Goal: Task Accomplishment & Management: Use online tool/utility

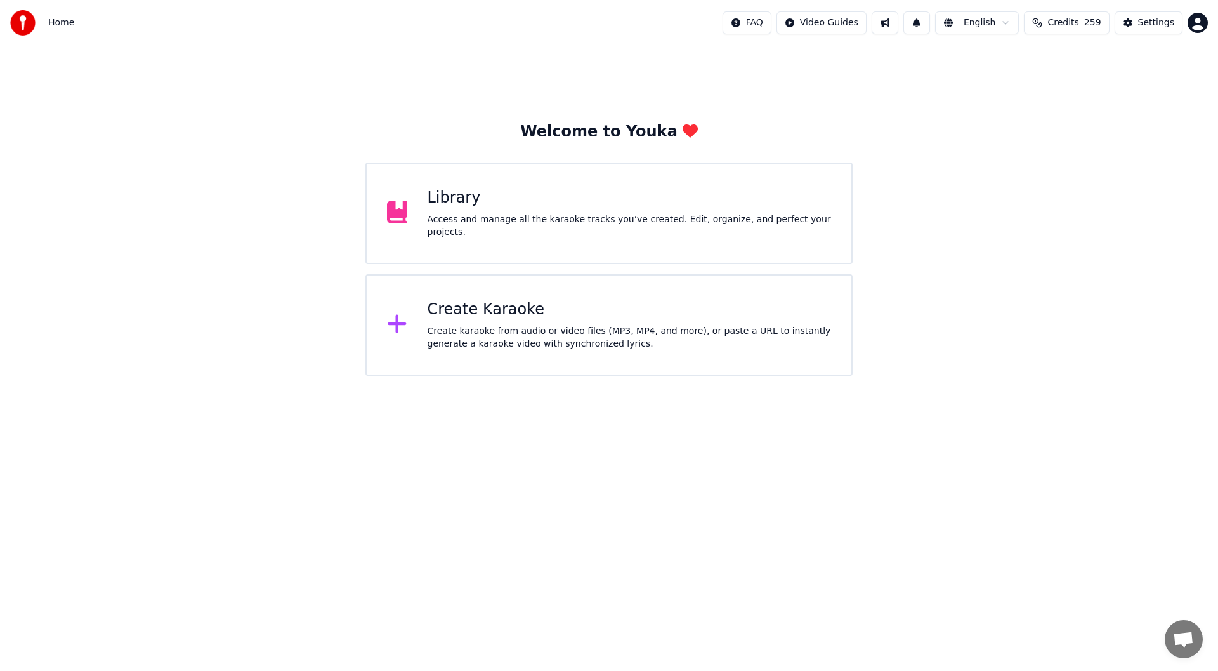
click at [564, 302] on div "Create Karaoke" at bounding box center [630, 309] width 404 height 20
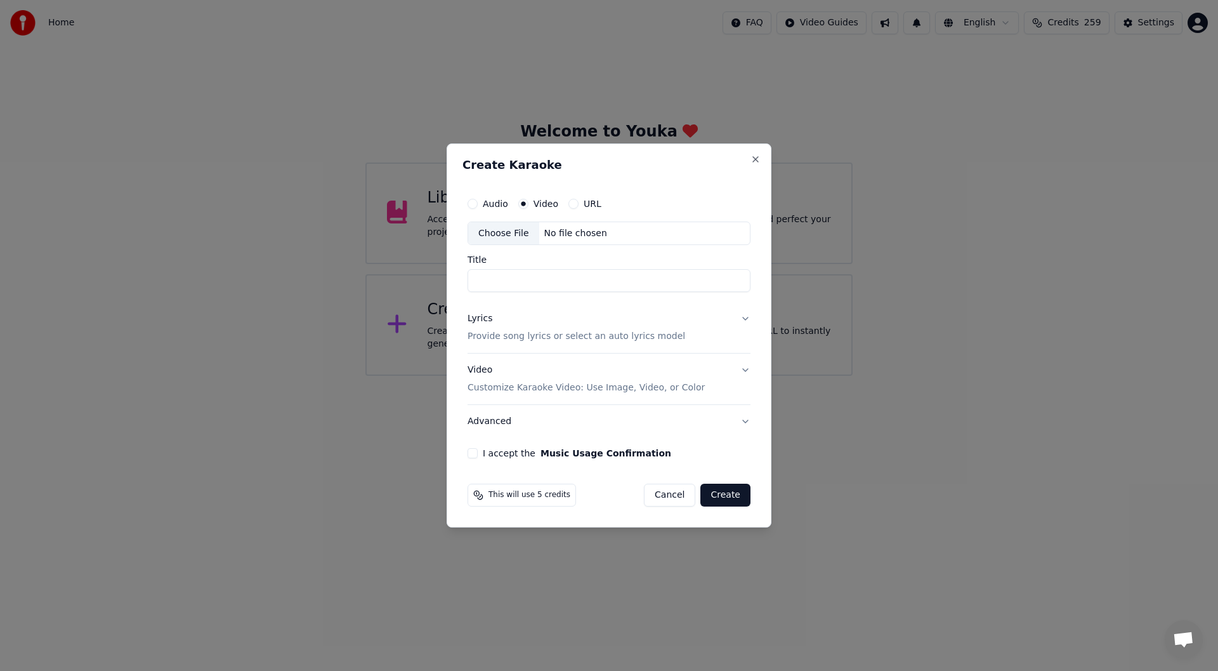
click at [497, 230] on div "Choose File" at bounding box center [503, 233] width 71 height 23
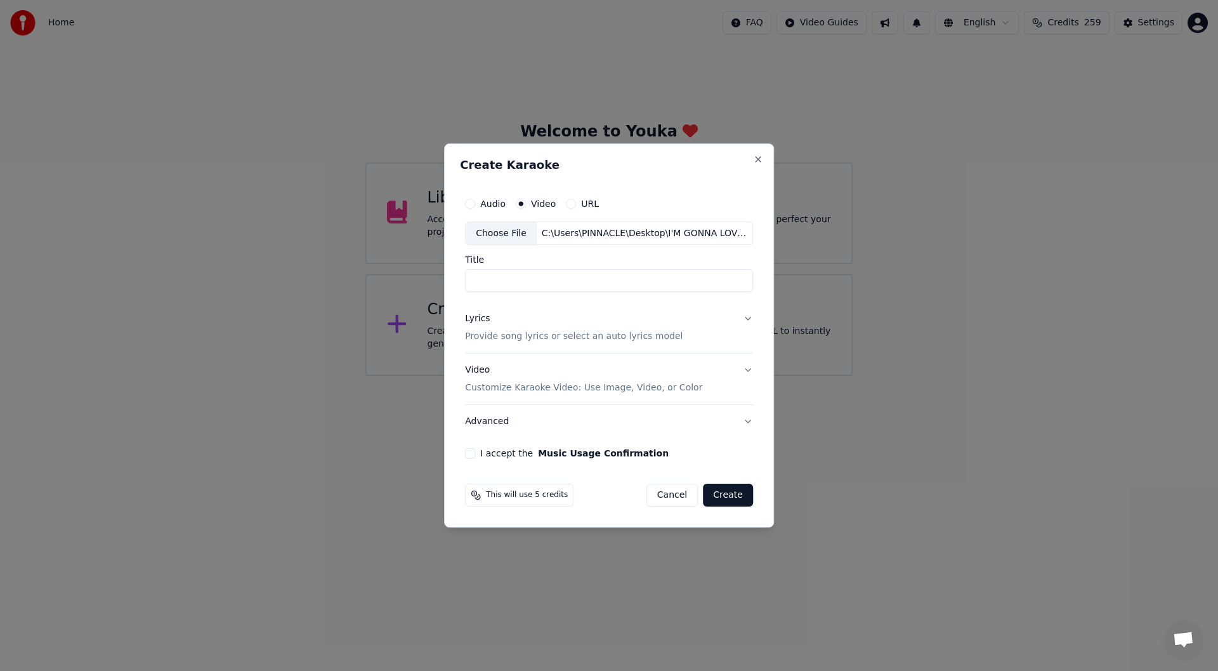
type input "**********"
click at [476, 317] on div "Lyrics" at bounding box center [477, 319] width 25 height 13
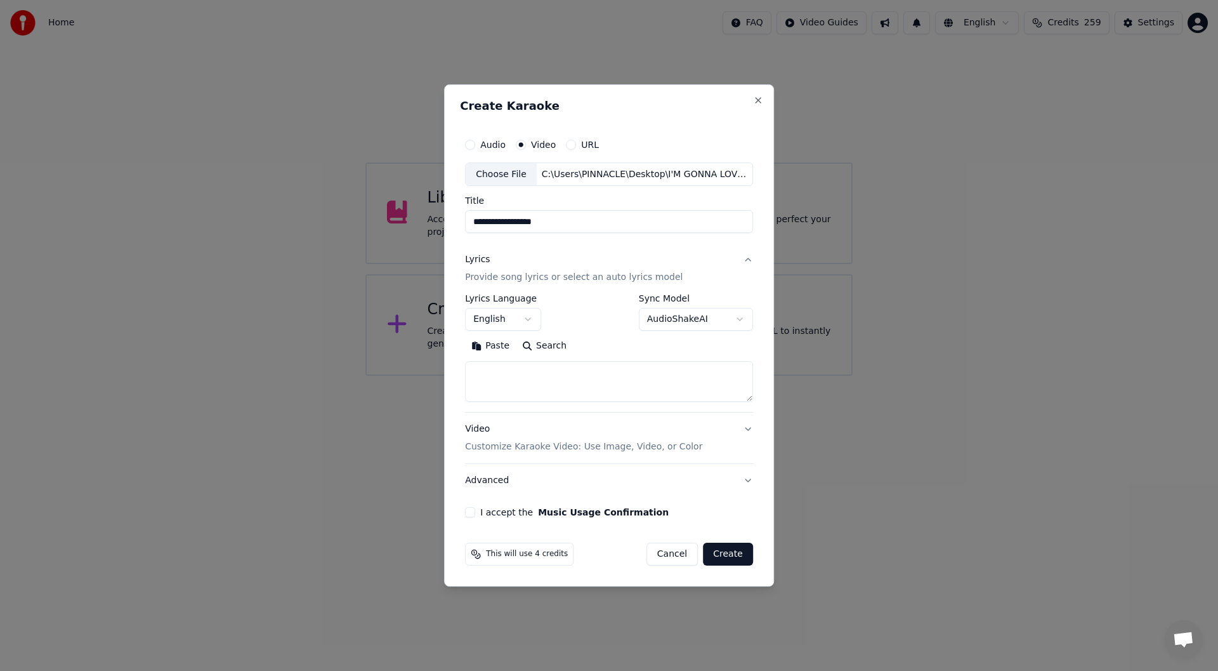
click at [497, 344] on button "Paste" at bounding box center [490, 346] width 51 height 20
click at [471, 514] on button "I accept the Music Usage Confirmation" at bounding box center [470, 512] width 10 height 10
click at [733, 553] on button "Create" at bounding box center [728, 553] width 50 height 23
type textarea "**********"
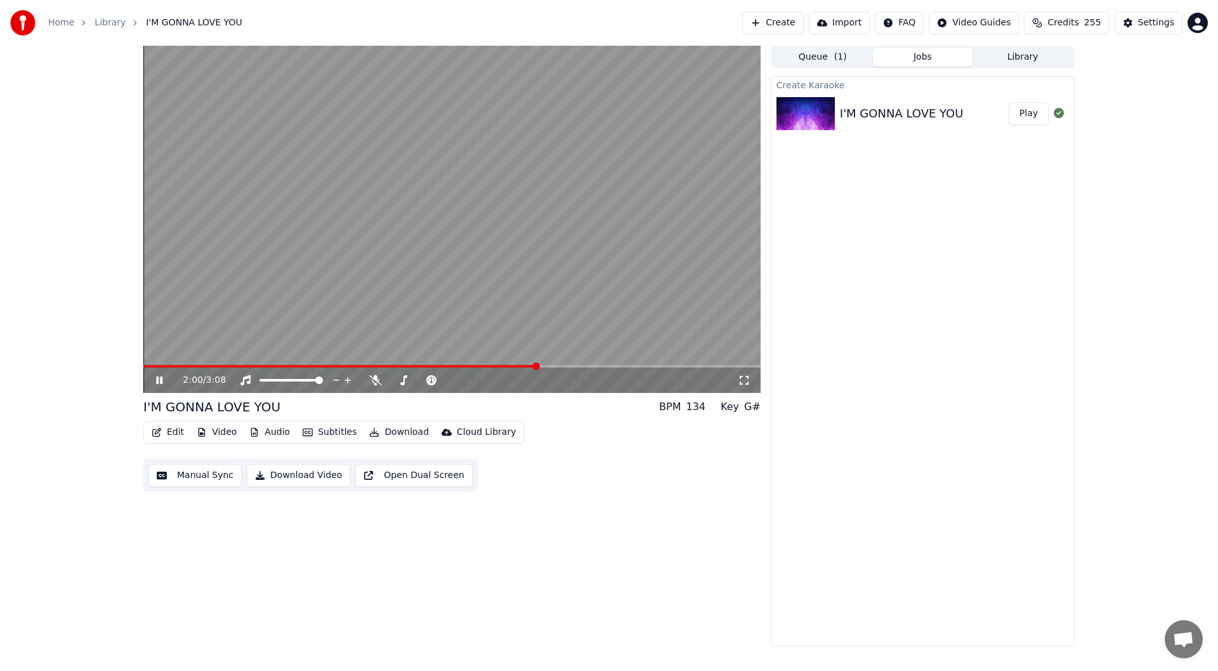
click at [742, 377] on icon at bounding box center [744, 380] width 9 height 9
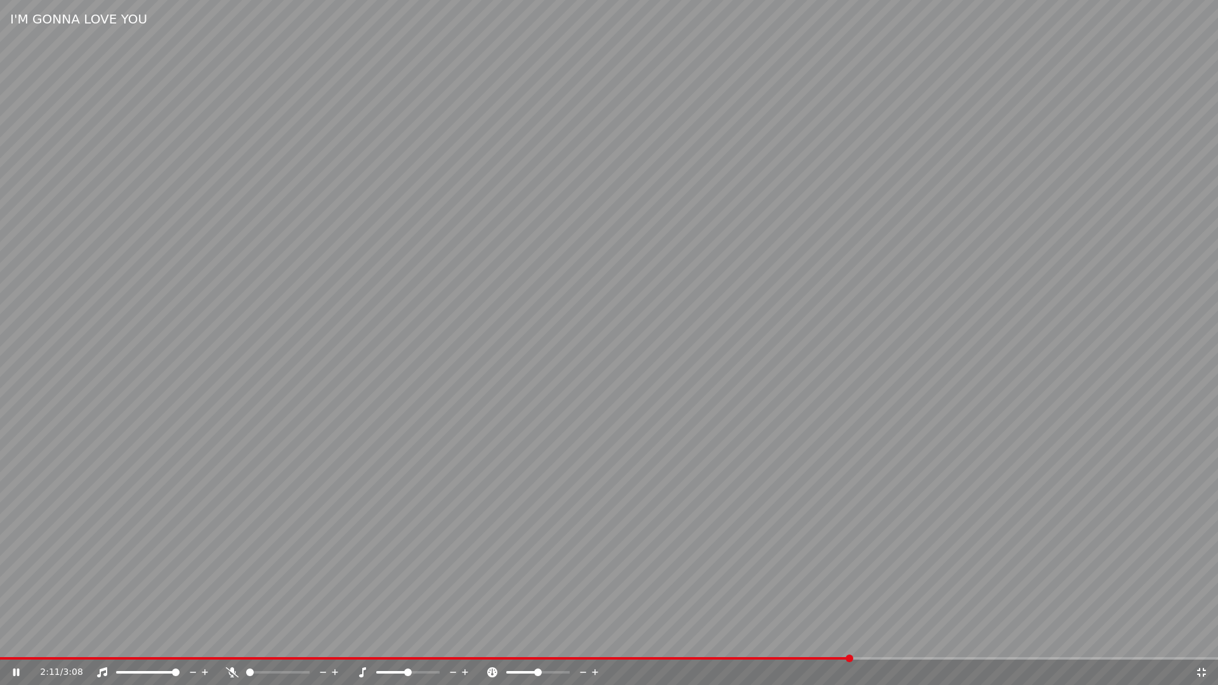
click at [230, 670] on icon at bounding box center [232, 672] width 13 height 10
click at [1207, 670] on icon at bounding box center [1201, 672] width 13 height 10
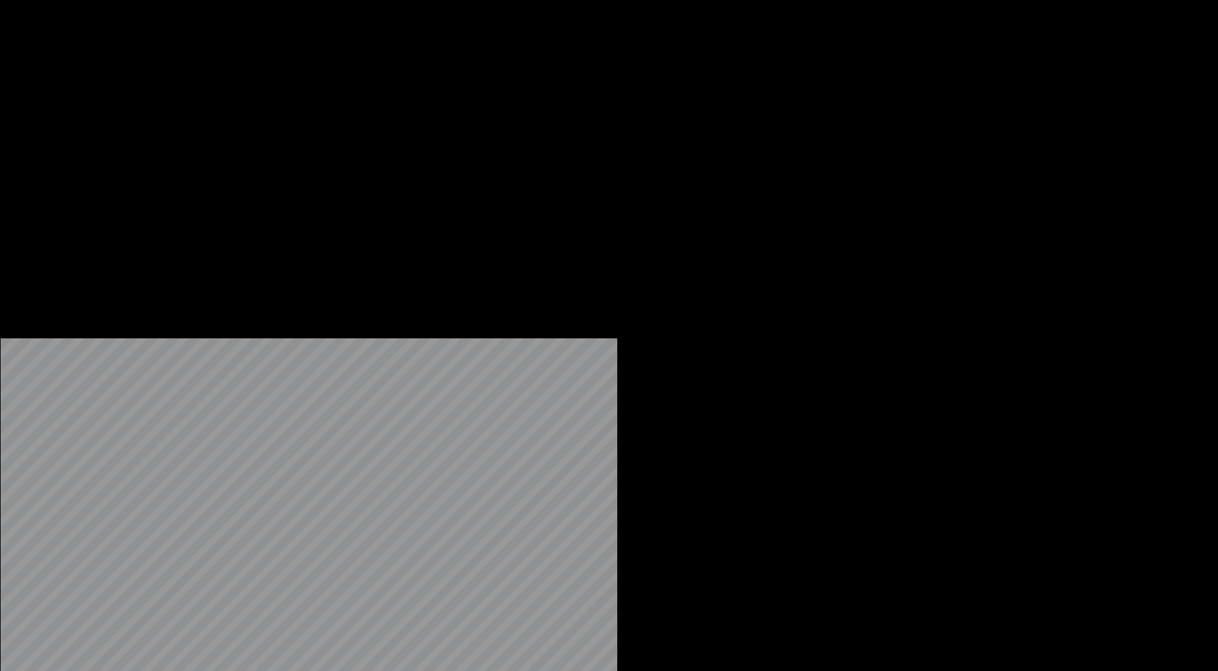
click at [171, 94] on button "Edit" at bounding box center [168, 85] width 43 height 18
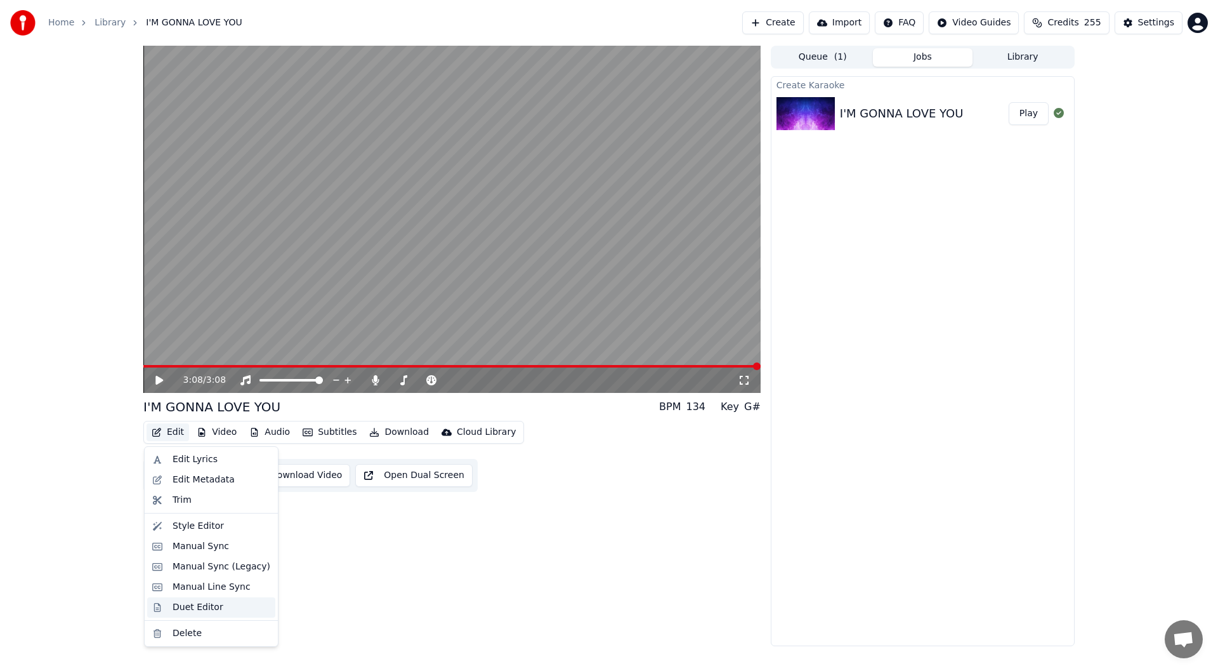
click at [205, 608] on div "Duet Editor" at bounding box center [198, 607] width 51 height 13
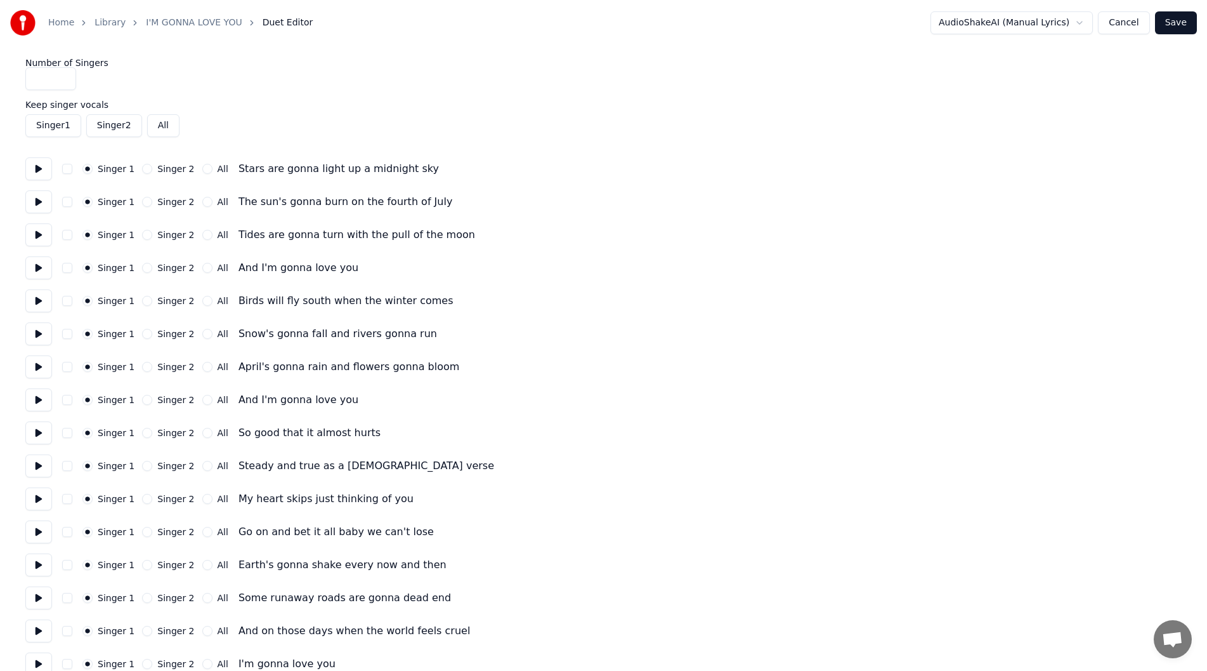
click at [36, 298] on button at bounding box center [38, 300] width 27 height 23
click at [144, 299] on button "Singer 2" at bounding box center [147, 301] width 10 height 10
click at [40, 331] on button at bounding box center [38, 333] width 27 height 23
click at [142, 332] on button "Singer 2" at bounding box center [147, 334] width 10 height 10
click at [36, 364] on button at bounding box center [38, 366] width 27 height 23
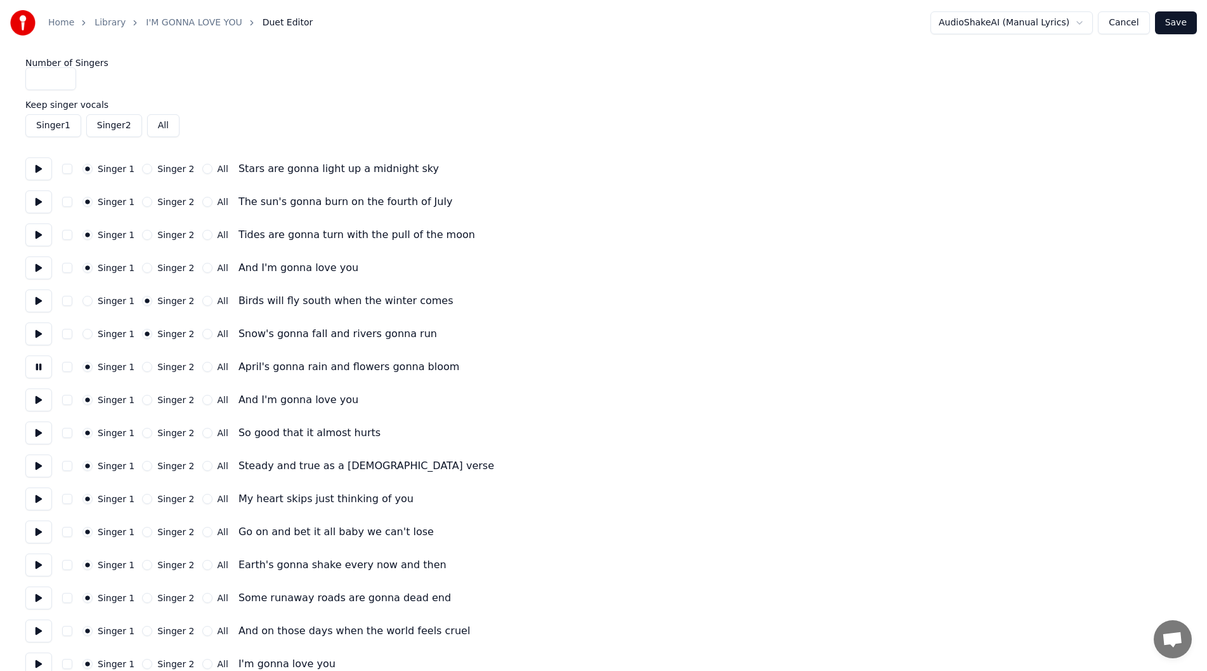
click at [142, 366] on button "Singer 2" at bounding box center [147, 367] width 10 height 10
click at [37, 396] on button at bounding box center [38, 399] width 27 height 23
click at [142, 398] on button "Singer 2" at bounding box center [147, 400] width 10 height 10
click at [202, 433] on button "All" at bounding box center [207, 433] width 10 height 10
click at [36, 433] on button at bounding box center [38, 432] width 27 height 23
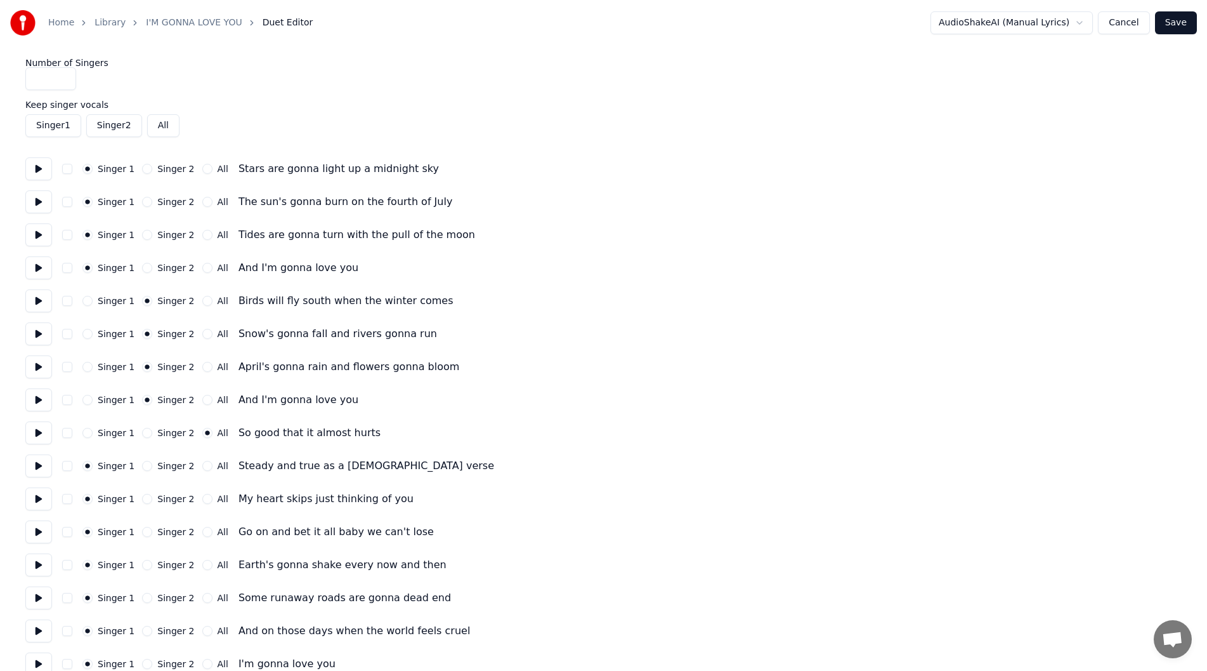
click at [38, 460] on button at bounding box center [38, 465] width 27 height 23
click at [202, 465] on button "All" at bounding box center [207, 466] width 10 height 10
click at [34, 497] on button at bounding box center [38, 498] width 27 height 23
click at [202, 497] on button "All" at bounding box center [207, 499] width 10 height 10
click at [38, 531] on button at bounding box center [38, 531] width 27 height 23
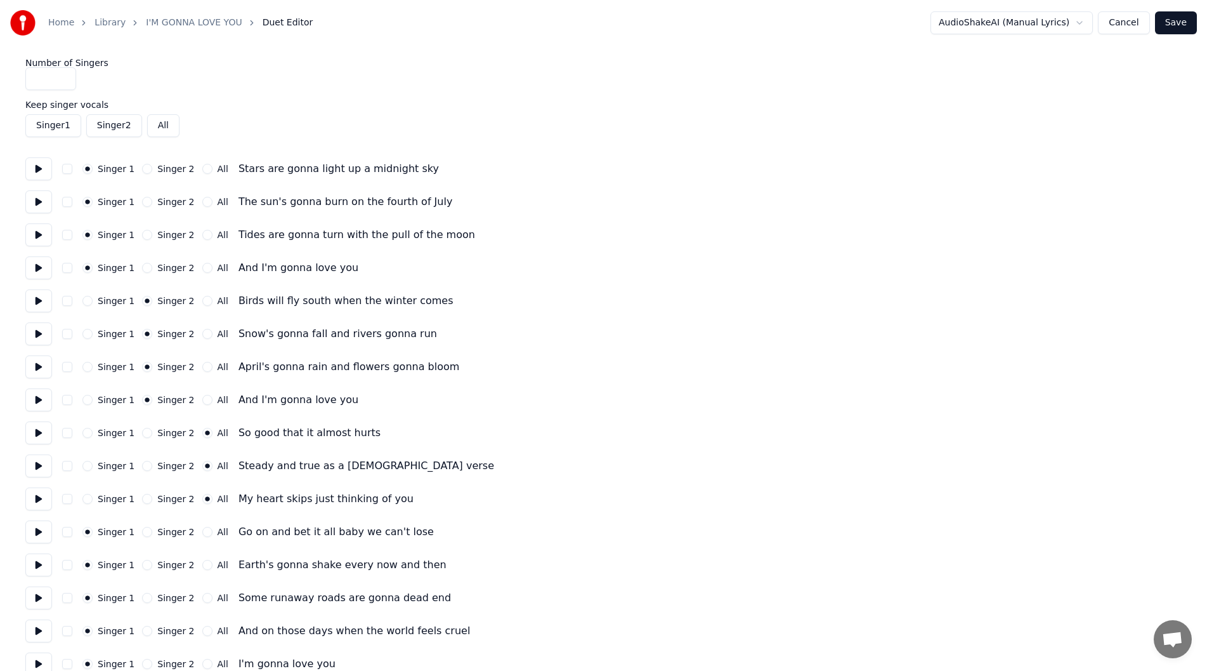
click at [32, 497] on button at bounding box center [38, 498] width 27 height 23
click at [34, 530] on button at bounding box center [38, 531] width 27 height 23
click at [37, 565] on button at bounding box center [38, 564] width 27 height 23
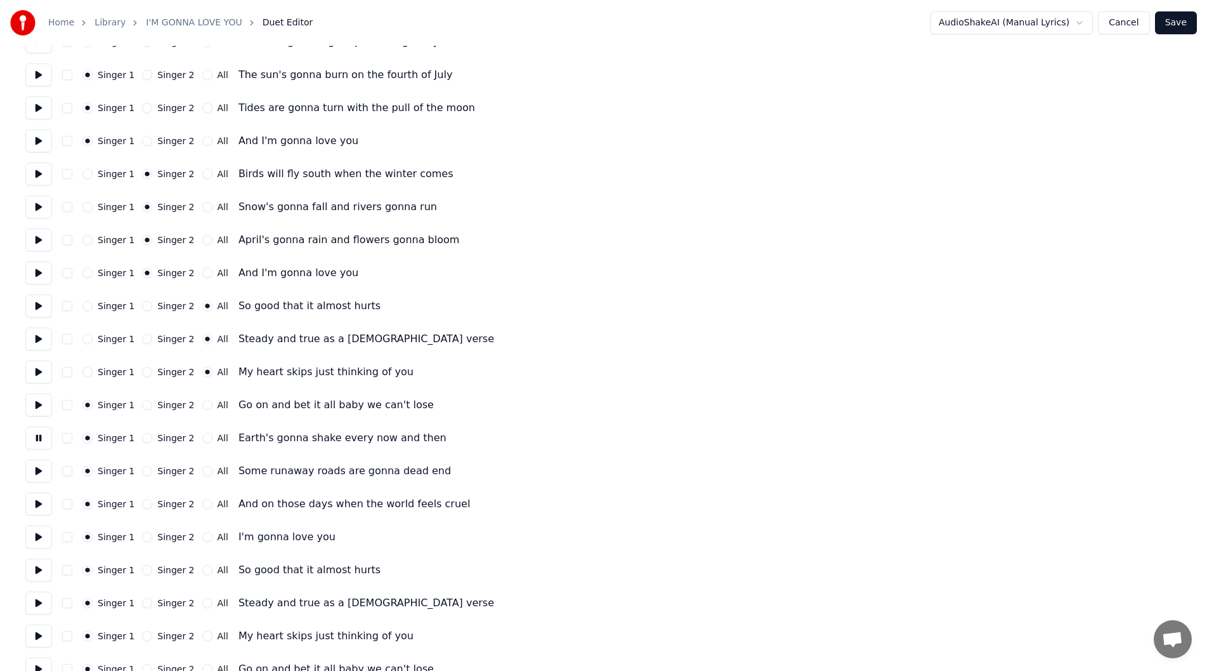
scroll to position [190, 0]
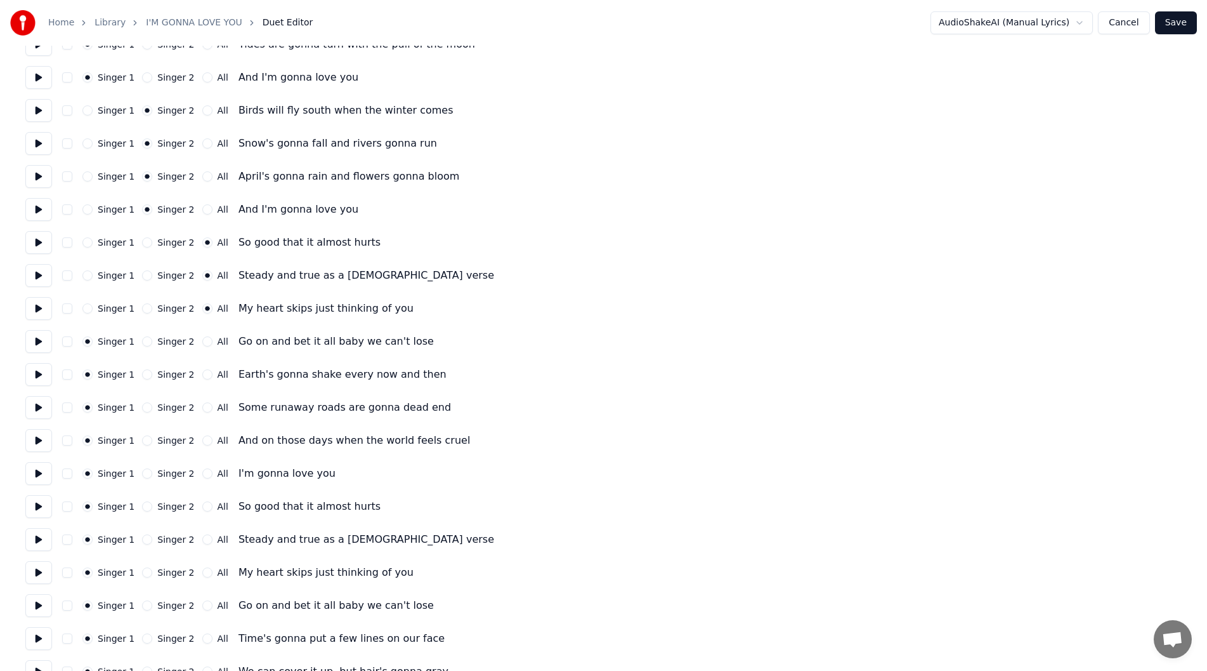
click at [37, 336] on button at bounding box center [38, 341] width 27 height 23
click at [41, 303] on button at bounding box center [38, 308] width 27 height 23
click at [32, 336] on button at bounding box center [38, 341] width 27 height 23
click at [34, 372] on button at bounding box center [38, 374] width 27 height 23
click at [37, 404] on button at bounding box center [38, 407] width 27 height 23
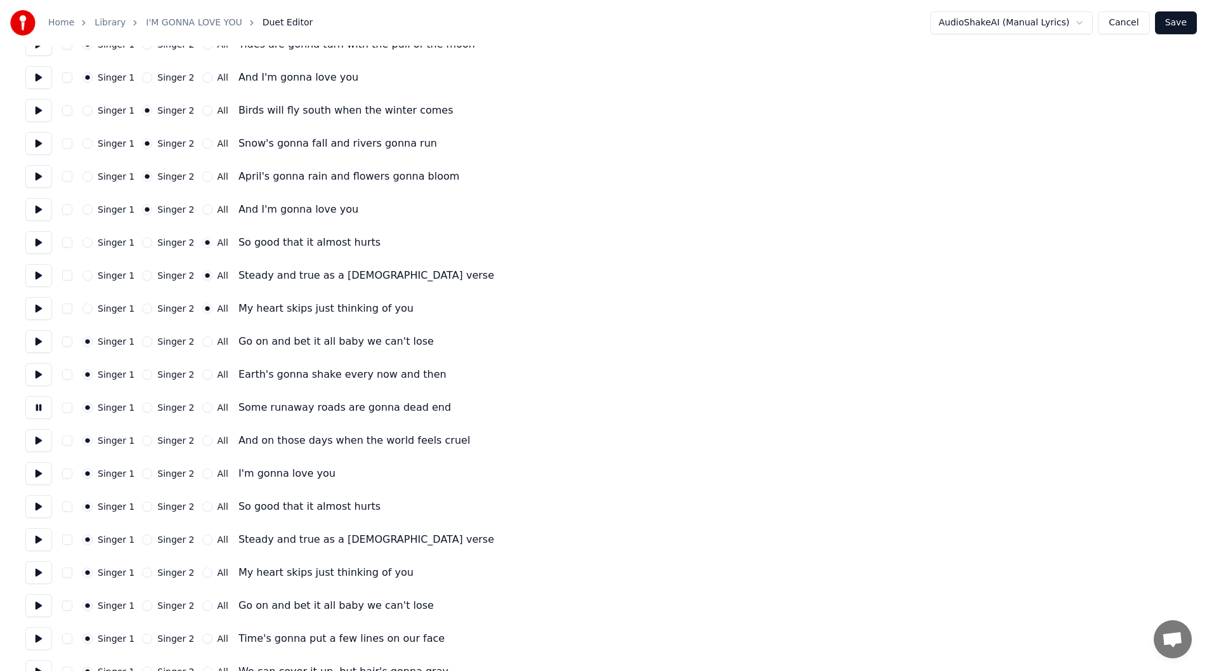
click at [202, 406] on button "All" at bounding box center [207, 407] width 10 height 10
click at [38, 437] on button at bounding box center [38, 440] width 27 height 23
click at [202, 439] on button "All" at bounding box center [207, 440] width 10 height 10
click at [42, 469] on button at bounding box center [38, 473] width 27 height 23
click at [202, 471] on button "All" at bounding box center [207, 473] width 10 height 10
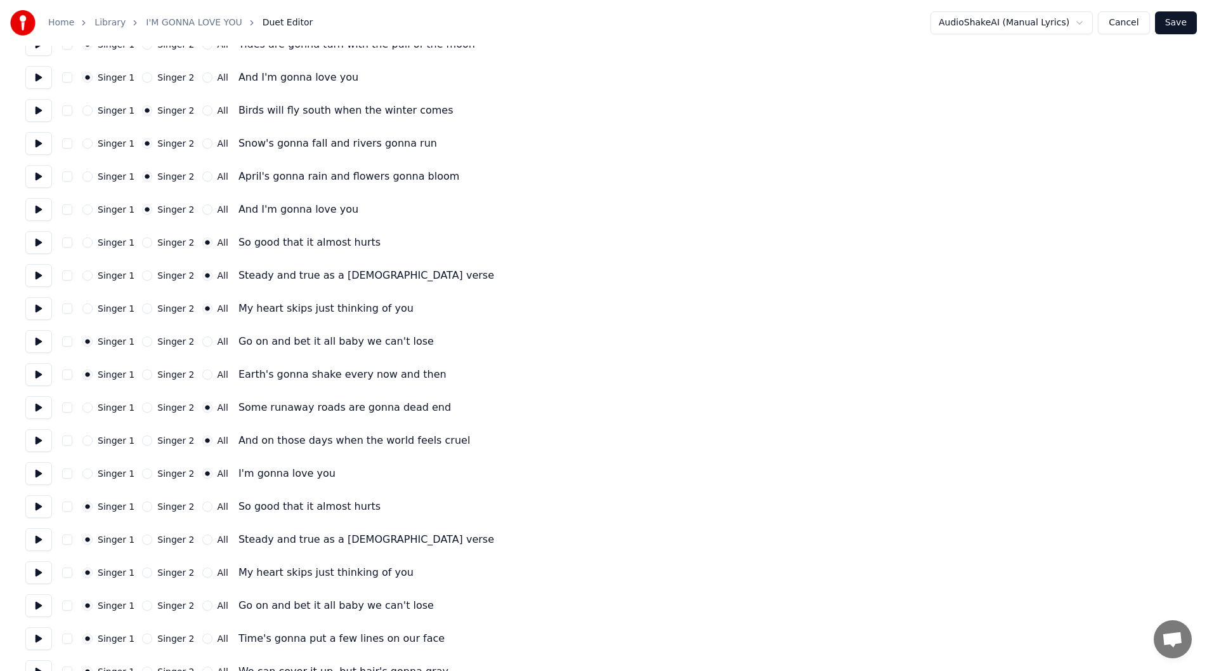
click at [35, 496] on button at bounding box center [38, 506] width 27 height 23
click at [202, 508] on button "All" at bounding box center [207, 506] width 10 height 10
click at [41, 537] on button at bounding box center [38, 539] width 27 height 23
click at [202, 537] on button "All" at bounding box center [207, 539] width 10 height 10
click at [30, 572] on button at bounding box center [38, 572] width 27 height 23
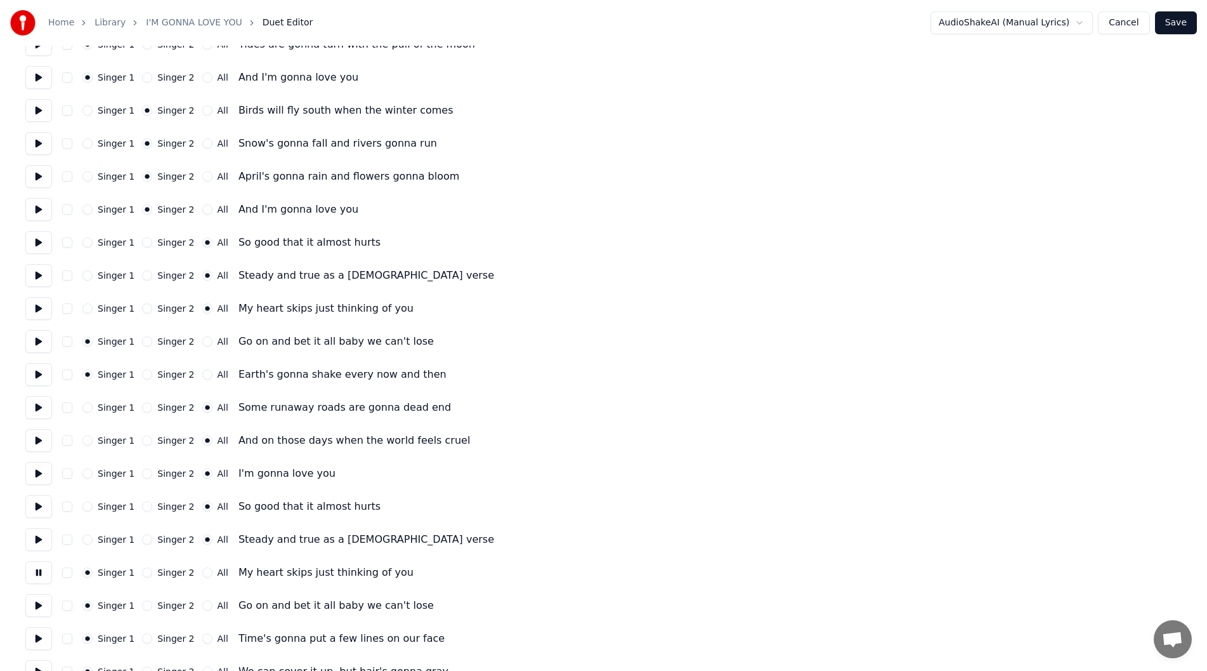
click at [202, 570] on button "All" at bounding box center [207, 572] width 10 height 10
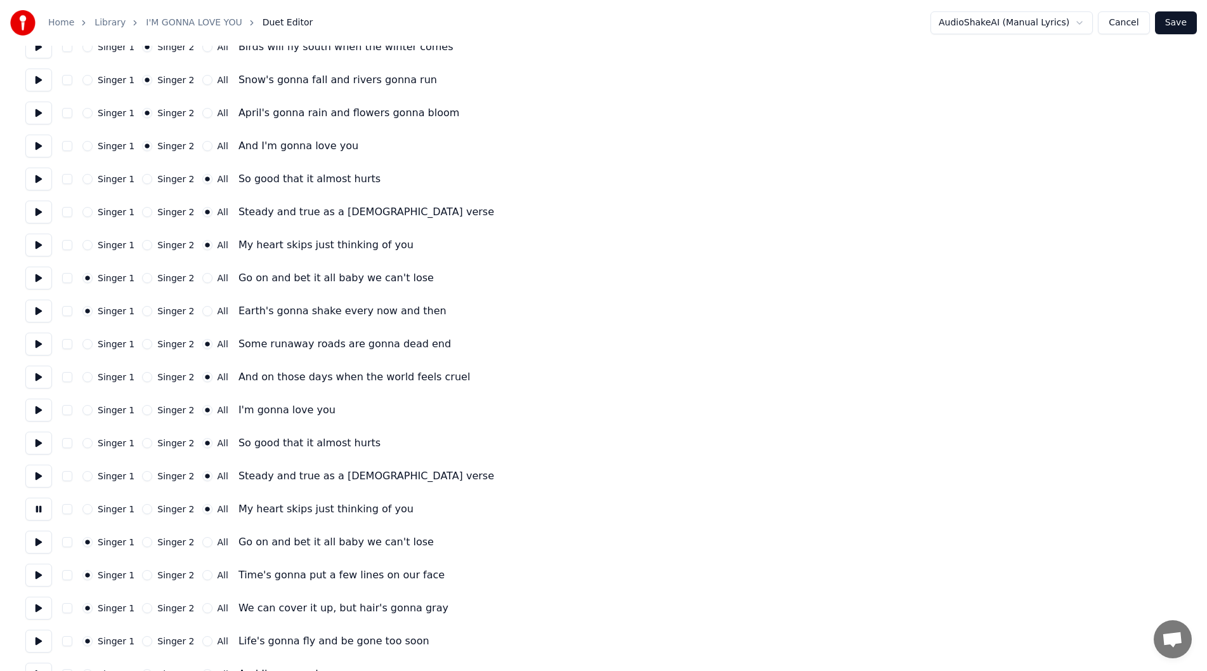
scroll to position [314, 0]
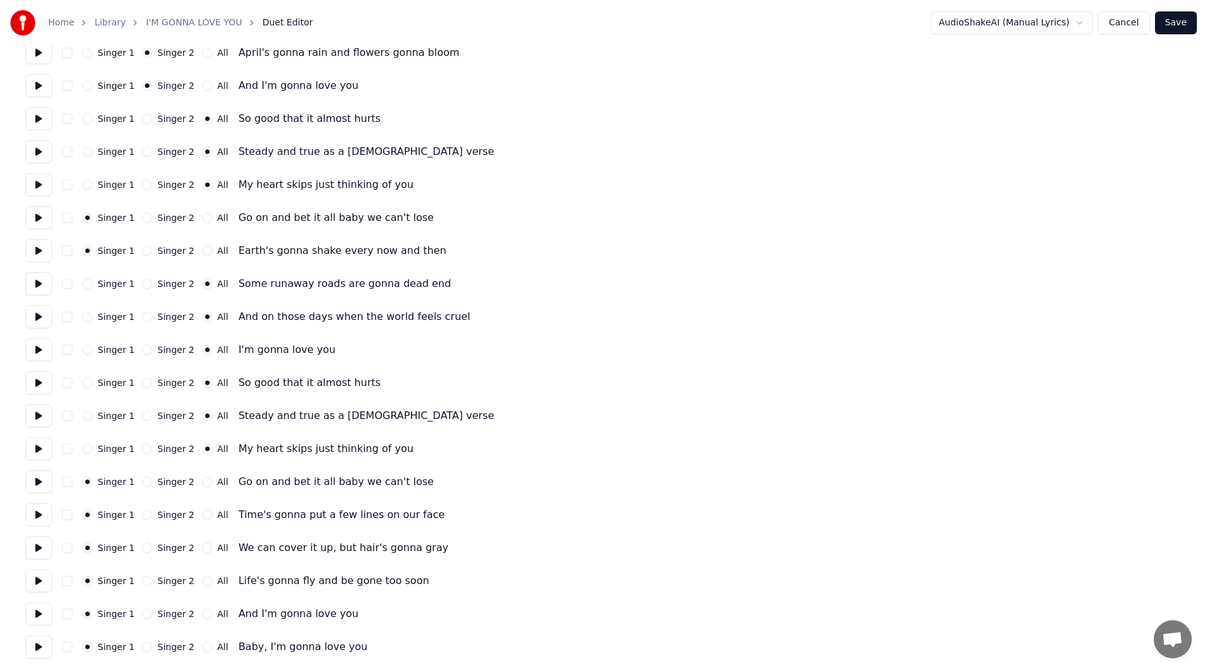
click at [34, 475] on button at bounding box center [38, 481] width 27 height 23
click at [35, 515] on button at bounding box center [38, 514] width 27 height 23
click at [36, 482] on button at bounding box center [38, 481] width 27 height 23
click at [33, 520] on button at bounding box center [38, 514] width 27 height 23
click at [35, 546] on button at bounding box center [38, 547] width 27 height 23
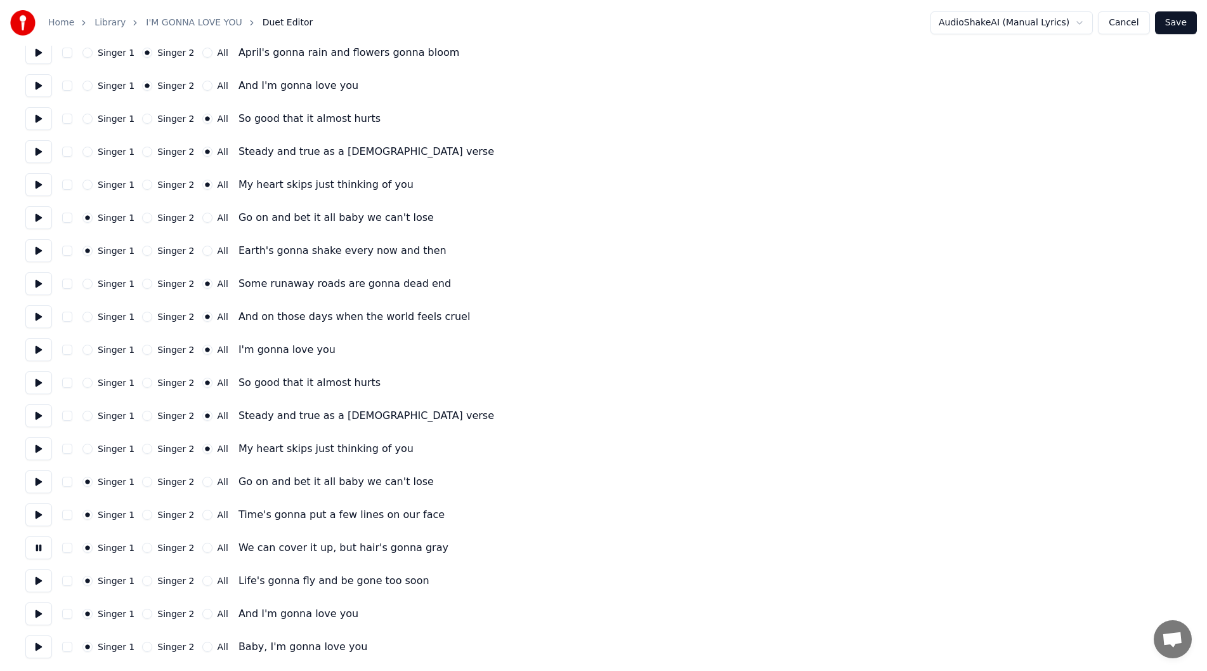
click at [142, 546] on button "Singer 2" at bounding box center [147, 547] width 10 height 10
click at [35, 578] on button at bounding box center [38, 580] width 27 height 23
click at [202, 579] on button "All" at bounding box center [207, 580] width 10 height 10
click at [37, 610] on button at bounding box center [38, 613] width 27 height 23
click at [202, 612] on button "All" at bounding box center [207, 613] width 10 height 10
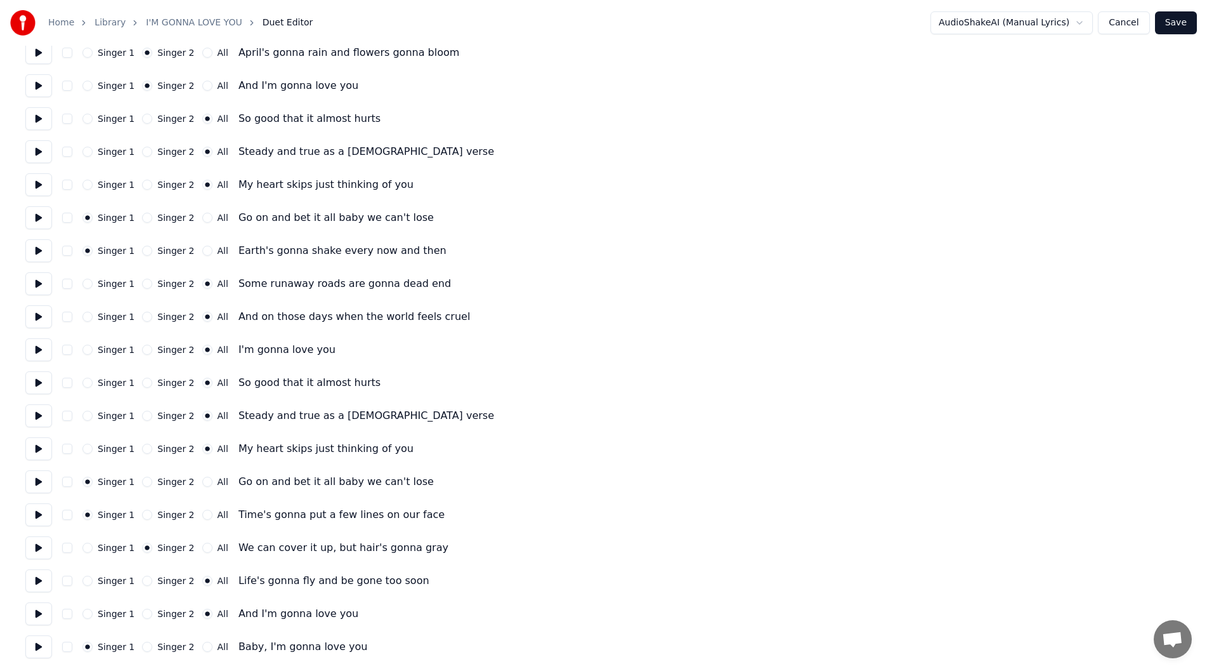
click at [30, 641] on button at bounding box center [38, 646] width 27 height 23
click at [202, 645] on button "All" at bounding box center [207, 646] width 10 height 10
click at [1183, 20] on button "Save" at bounding box center [1176, 22] width 42 height 23
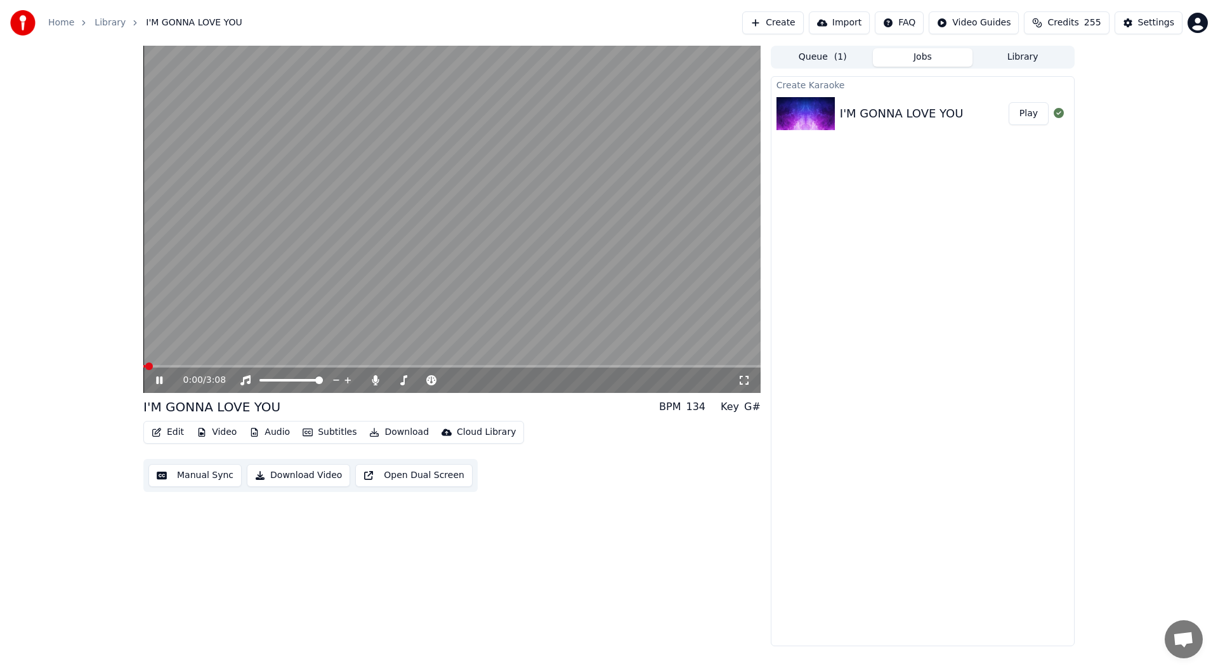
click at [738, 379] on icon at bounding box center [744, 380] width 13 height 10
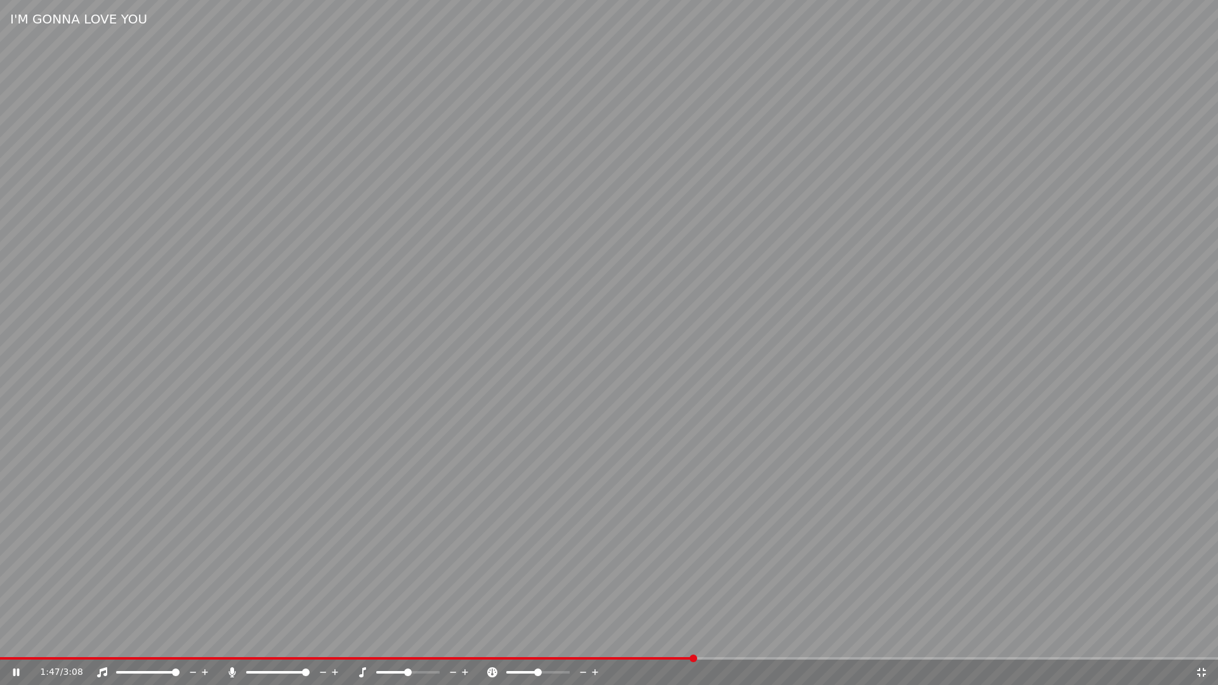
click at [1198, 669] on icon at bounding box center [1201, 672] width 13 height 10
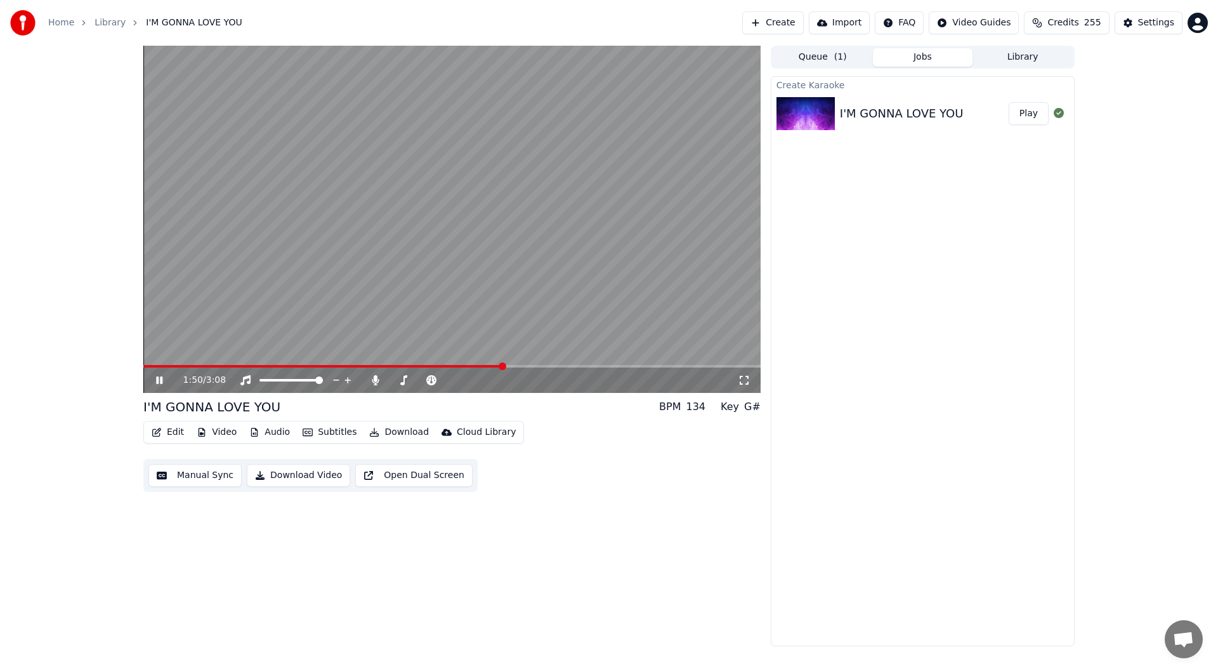
click at [159, 377] on icon at bounding box center [159, 380] width 6 height 8
click at [164, 431] on button "Edit" at bounding box center [168, 432] width 43 height 18
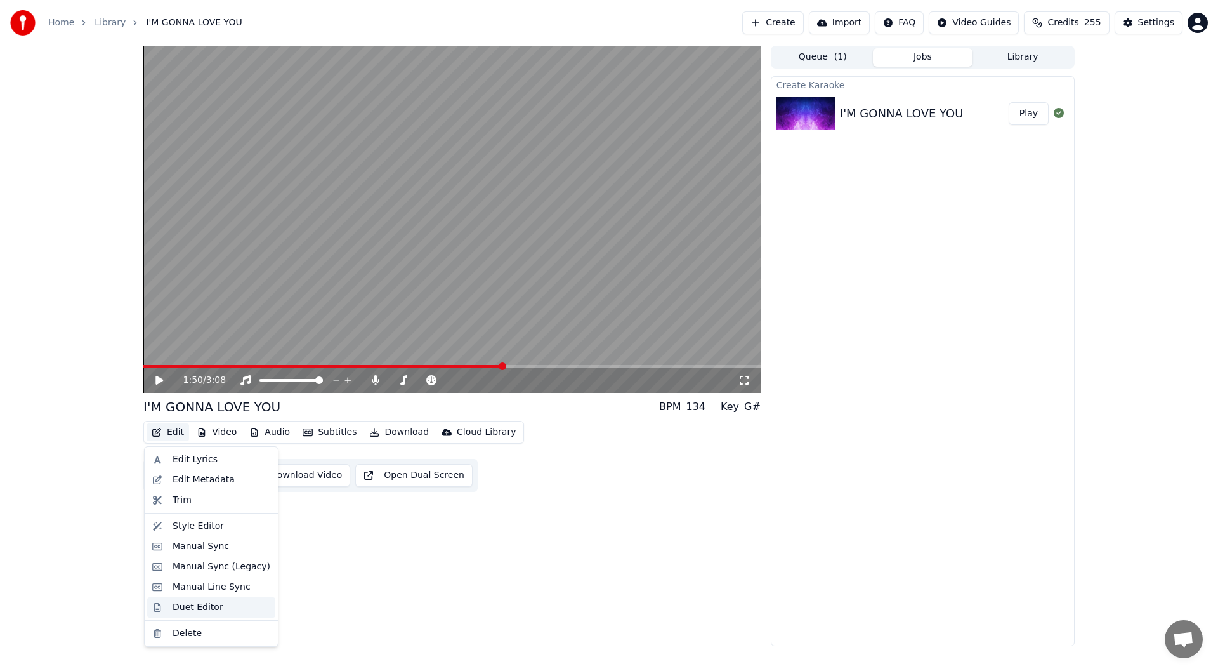
click at [192, 610] on div "Duet Editor" at bounding box center [198, 607] width 51 height 13
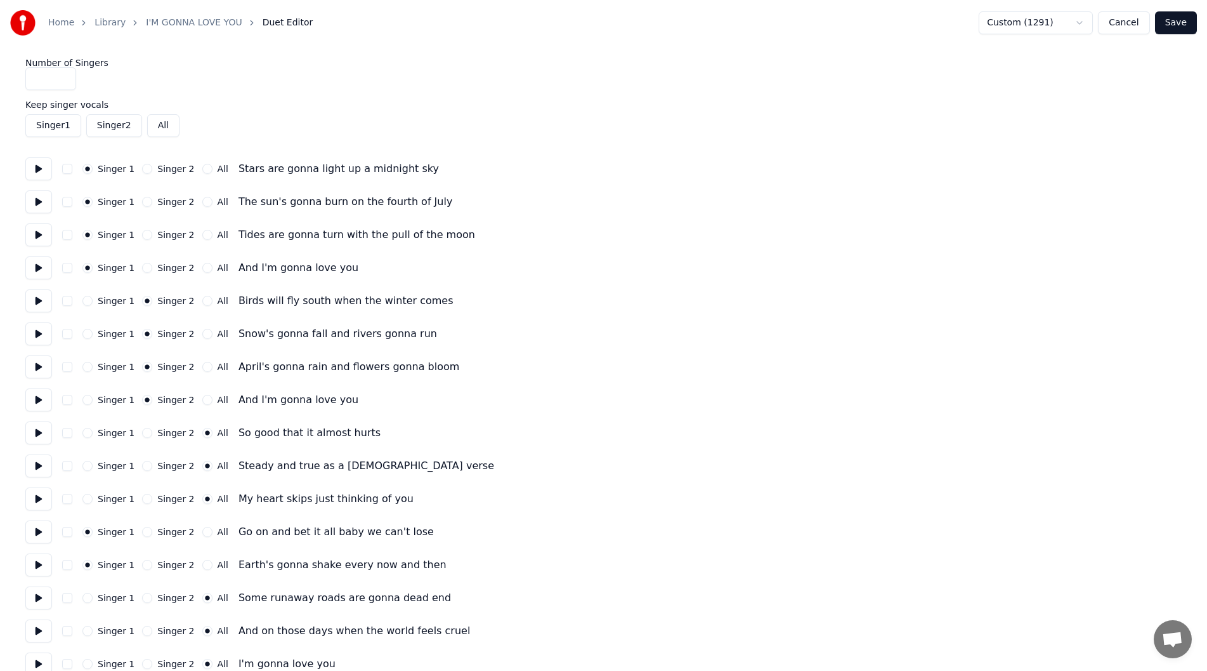
click at [34, 500] on button at bounding box center [38, 498] width 27 height 23
click at [30, 393] on button at bounding box center [38, 399] width 27 height 23
click at [30, 164] on button at bounding box center [38, 168] width 27 height 23
click at [37, 199] on button at bounding box center [38, 201] width 27 height 23
click at [40, 227] on button at bounding box center [38, 234] width 27 height 23
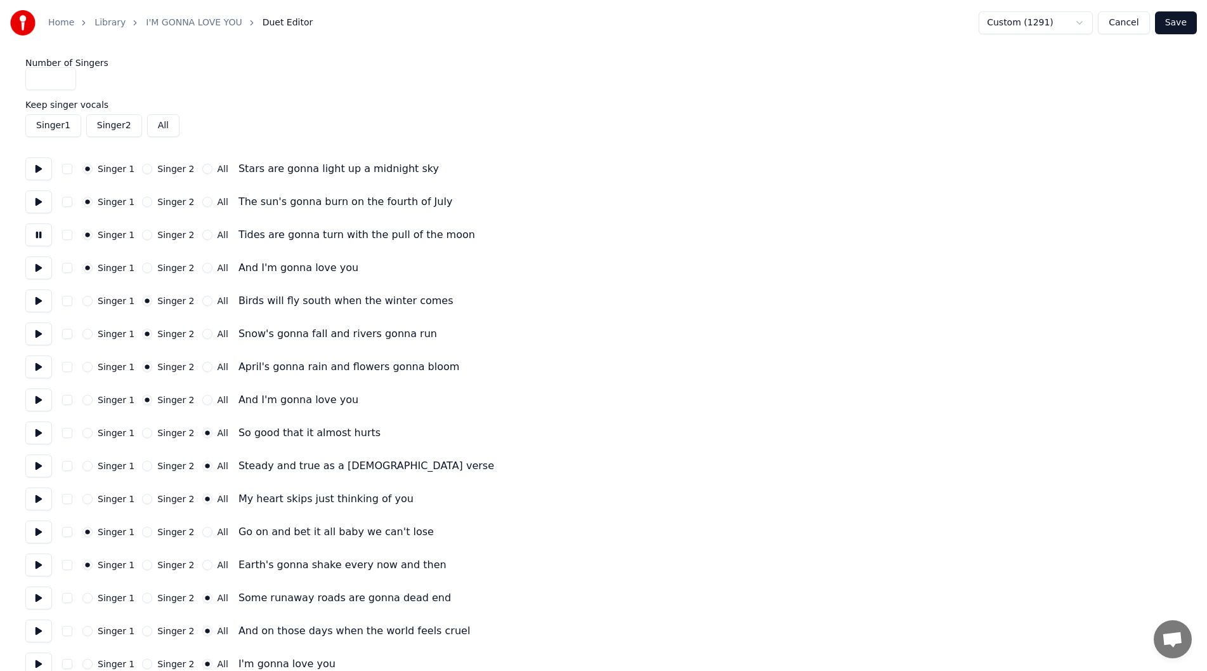
click at [36, 265] on button at bounding box center [38, 267] width 27 height 23
click at [40, 298] on button at bounding box center [38, 300] width 27 height 23
click at [38, 330] on button at bounding box center [38, 333] width 27 height 23
click at [37, 364] on button at bounding box center [38, 366] width 27 height 23
click at [41, 393] on button at bounding box center [38, 399] width 27 height 23
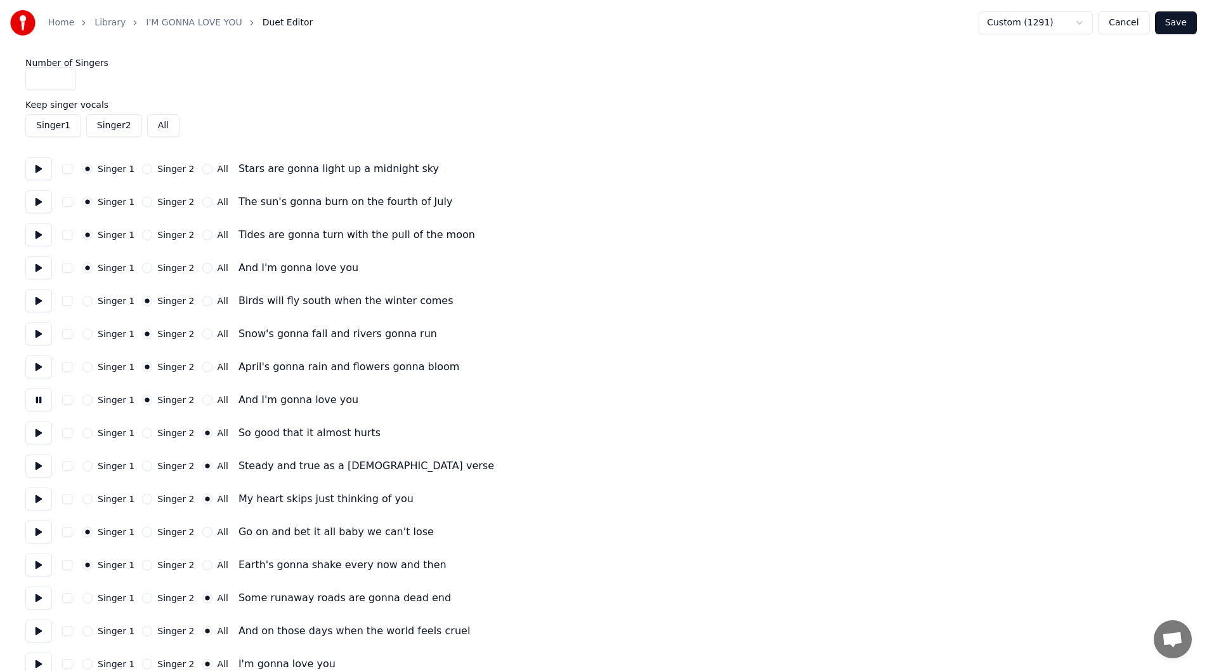
click at [37, 429] on button at bounding box center [38, 432] width 27 height 23
click at [37, 460] on button at bounding box center [38, 465] width 27 height 23
click at [36, 495] on button at bounding box center [38, 498] width 27 height 23
click at [38, 529] on button at bounding box center [38, 531] width 27 height 23
click at [202, 533] on button "All" at bounding box center [207, 532] width 10 height 10
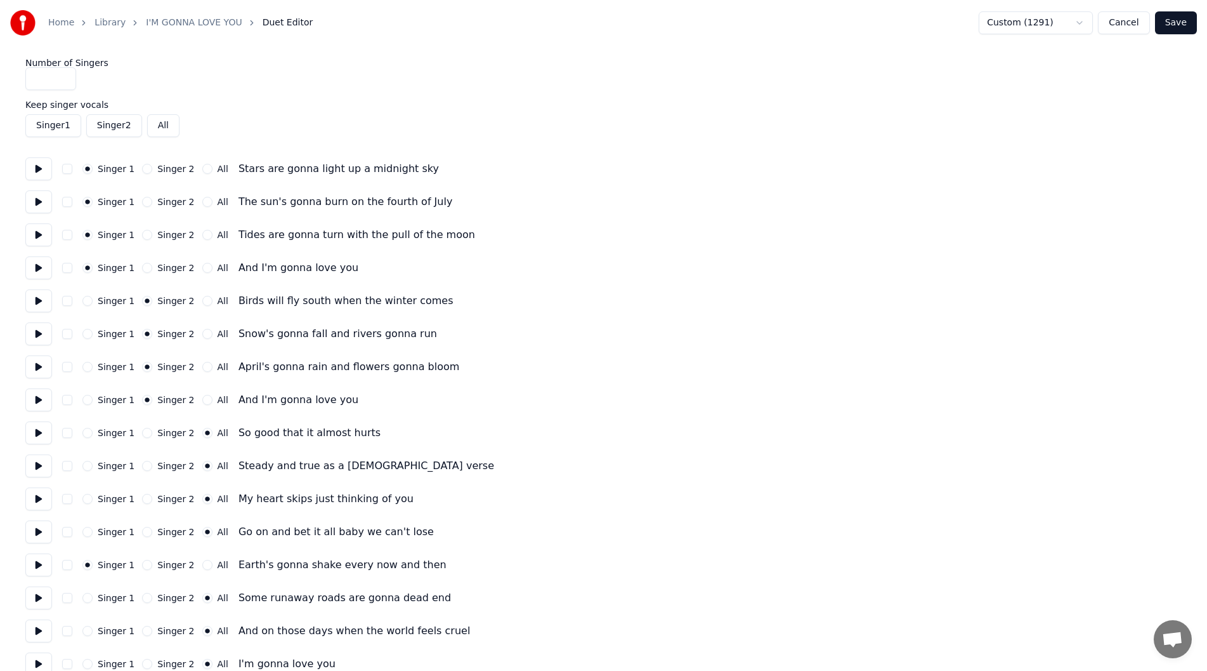
click at [33, 561] on button at bounding box center [38, 564] width 27 height 23
click at [36, 594] on button at bounding box center [38, 597] width 27 height 23
click at [39, 626] on button at bounding box center [38, 630] width 27 height 23
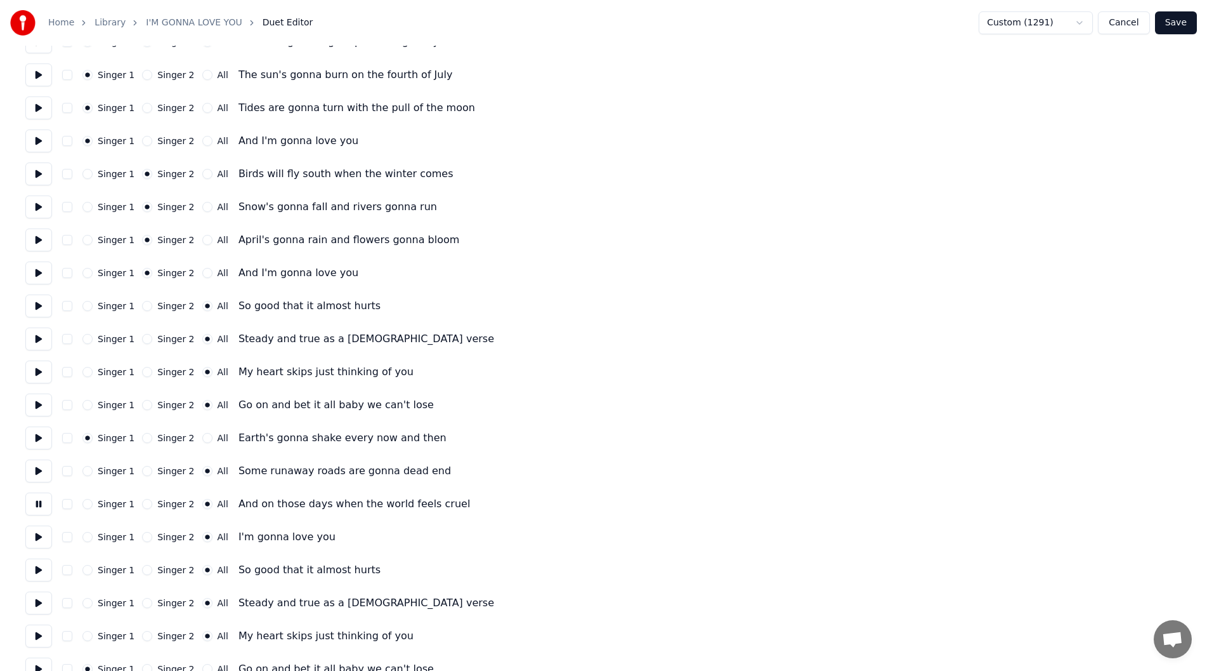
scroll to position [190, 0]
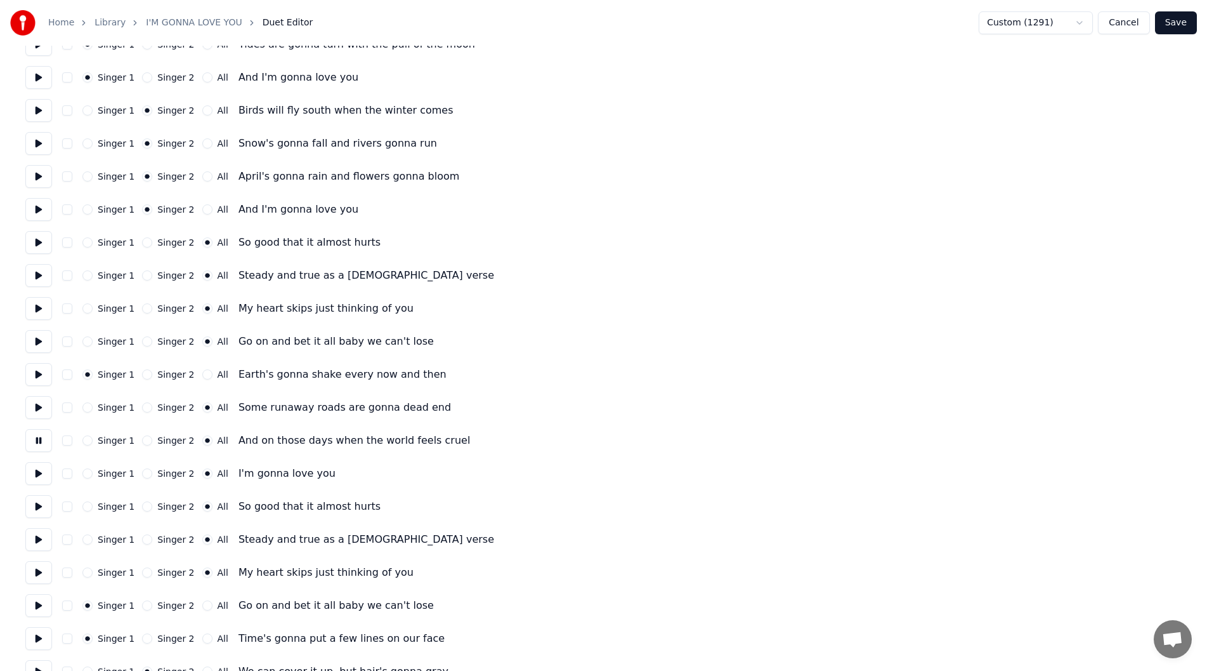
click at [36, 471] on button at bounding box center [38, 473] width 27 height 23
click at [32, 506] on button at bounding box center [38, 506] width 27 height 23
click at [39, 542] on button at bounding box center [38, 539] width 27 height 23
click at [41, 567] on button at bounding box center [38, 572] width 27 height 23
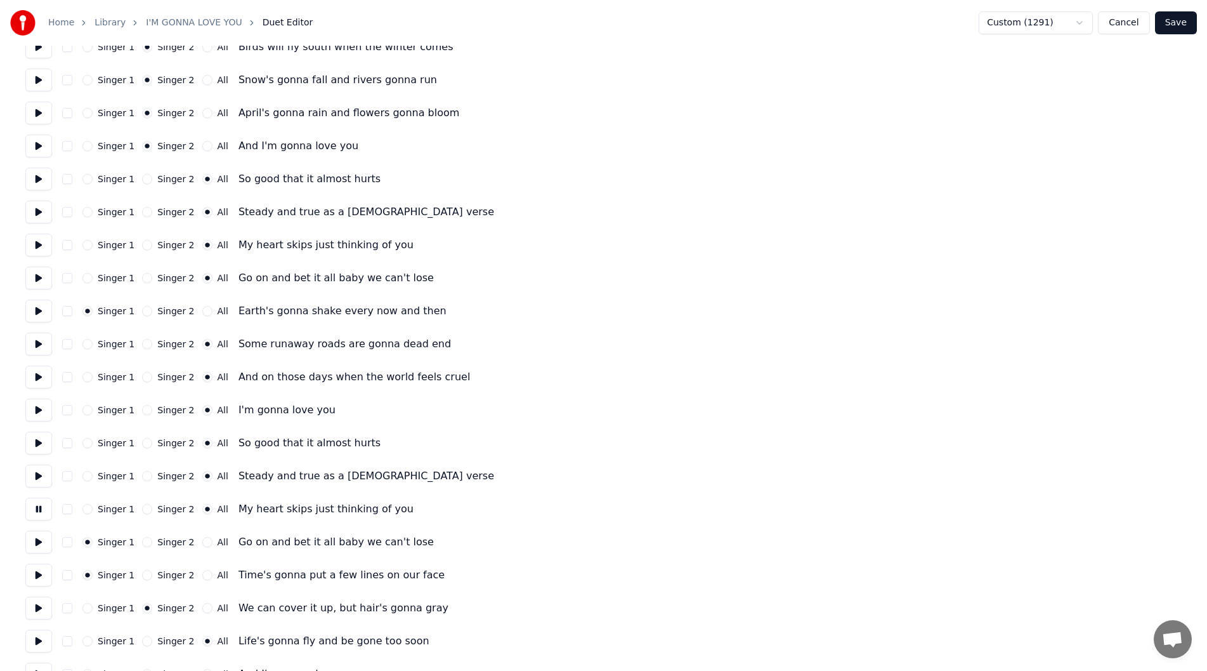
scroll to position [314, 0]
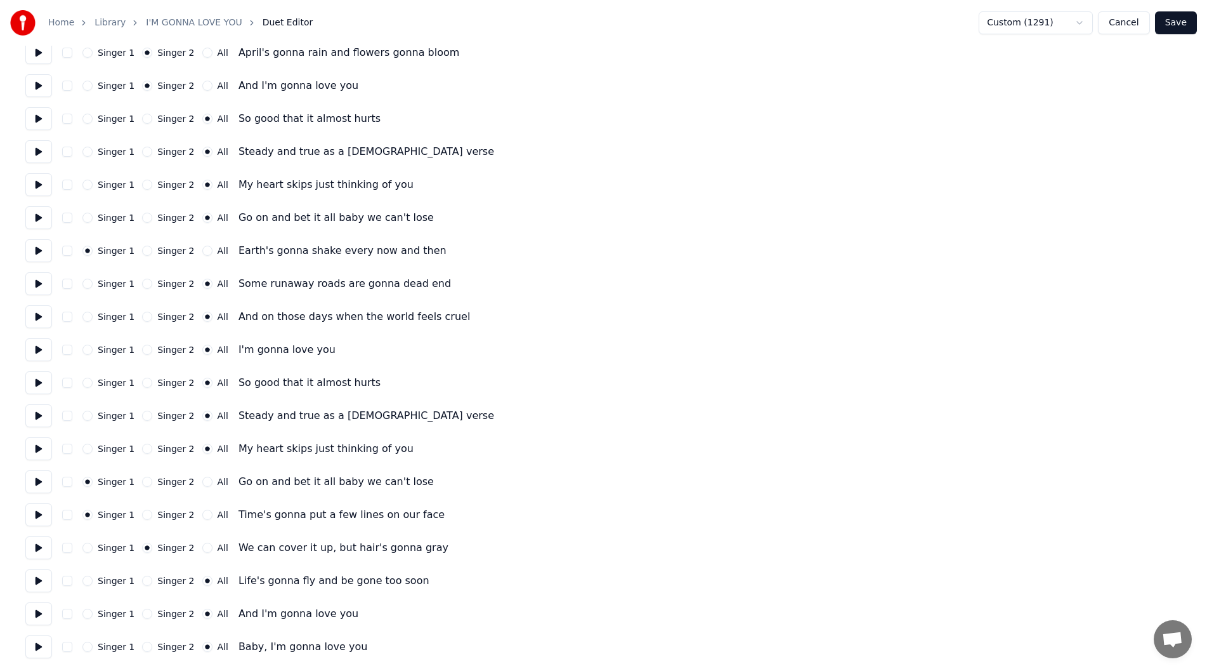
click at [36, 482] on button at bounding box center [38, 481] width 27 height 23
click at [202, 478] on button "All" at bounding box center [207, 481] width 10 height 10
click at [30, 511] on button at bounding box center [38, 514] width 27 height 23
click at [36, 546] on button at bounding box center [38, 547] width 27 height 23
click at [36, 576] on button at bounding box center [38, 580] width 27 height 23
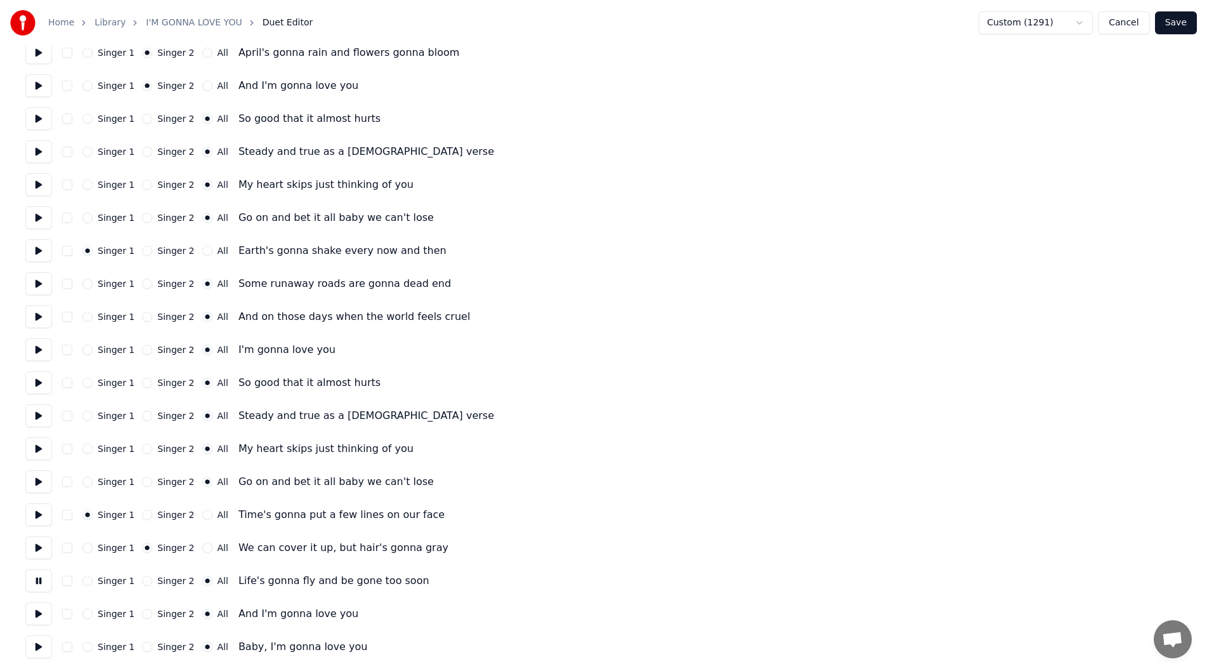
click at [35, 611] on button at bounding box center [38, 613] width 27 height 23
click at [37, 640] on button at bounding box center [38, 646] width 27 height 23
click at [1178, 25] on button "Save" at bounding box center [1176, 22] width 42 height 23
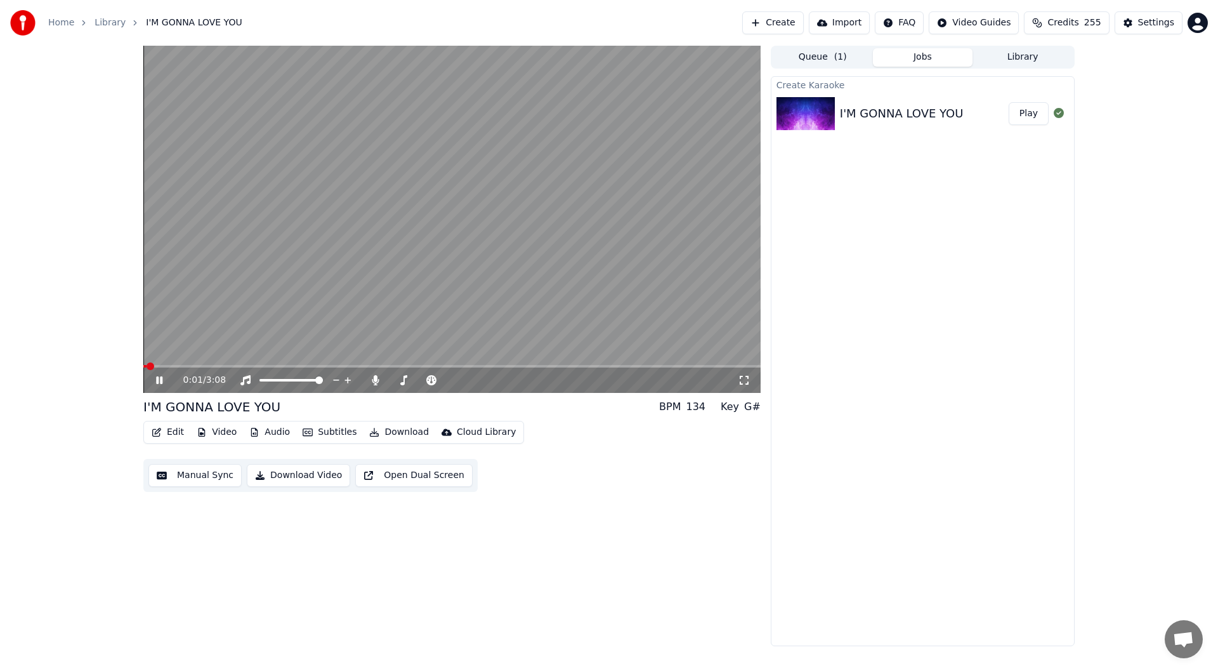
click at [746, 379] on icon at bounding box center [744, 380] width 13 height 10
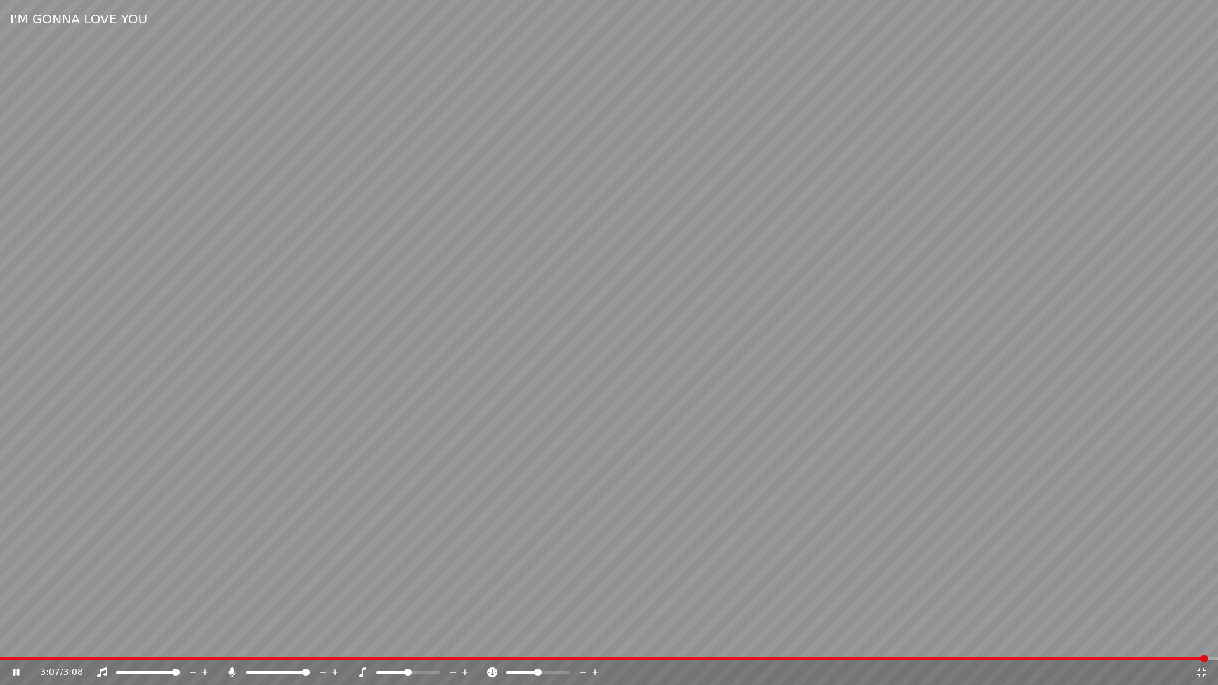
click at [1202, 670] on icon at bounding box center [1201, 672] width 13 height 10
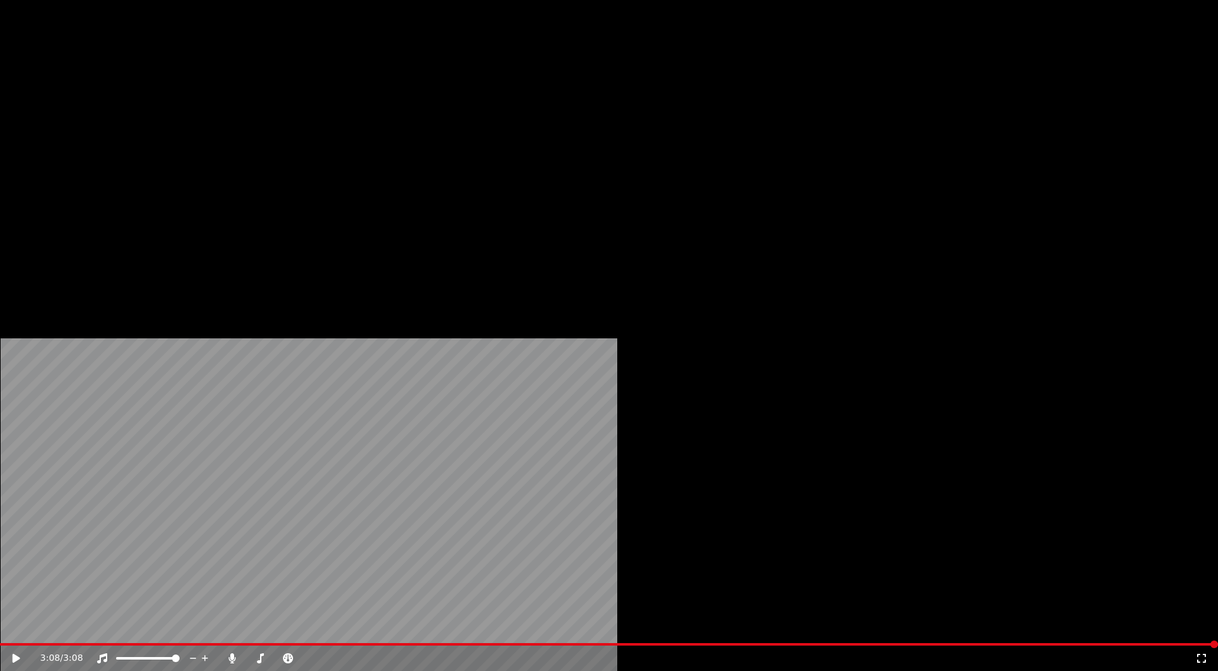
click at [169, 94] on button "Edit" at bounding box center [168, 85] width 43 height 18
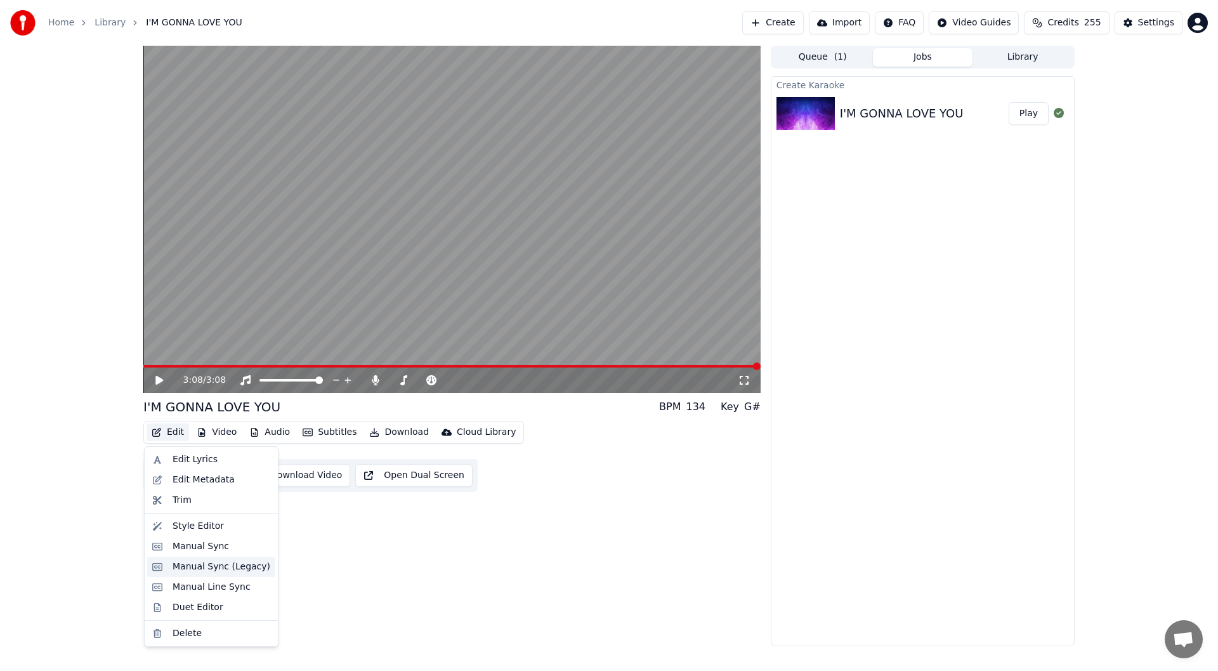
click at [223, 567] on div "Manual Sync (Legacy)" at bounding box center [222, 566] width 98 height 13
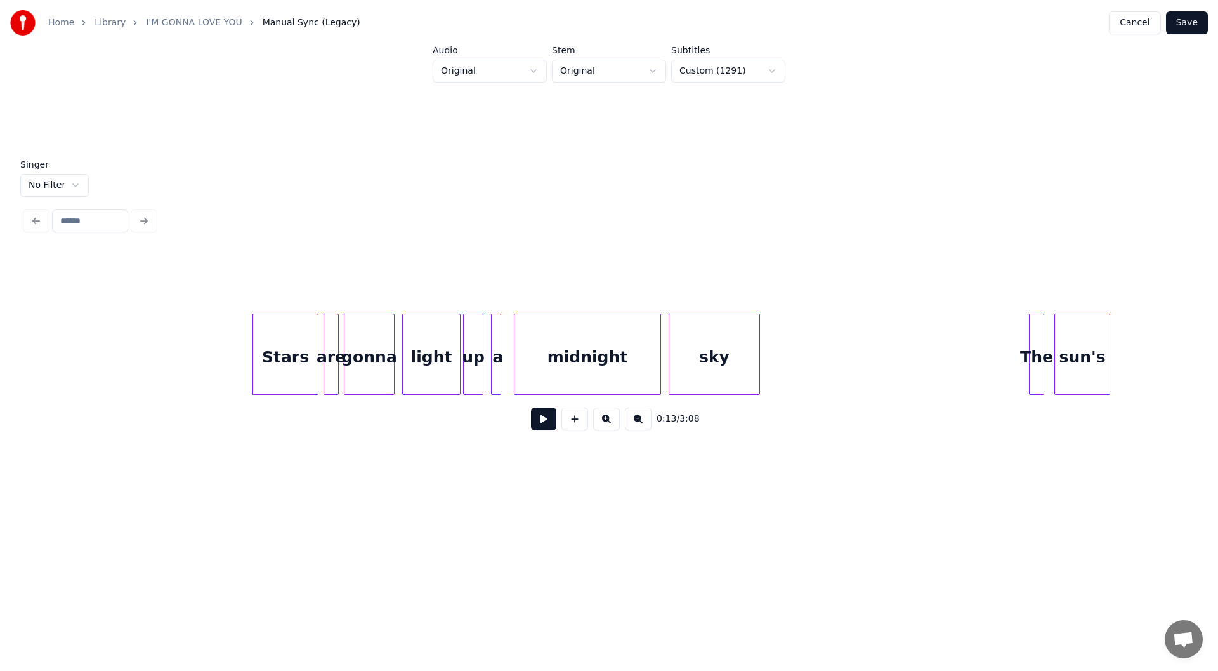
scroll to position [0, 1380]
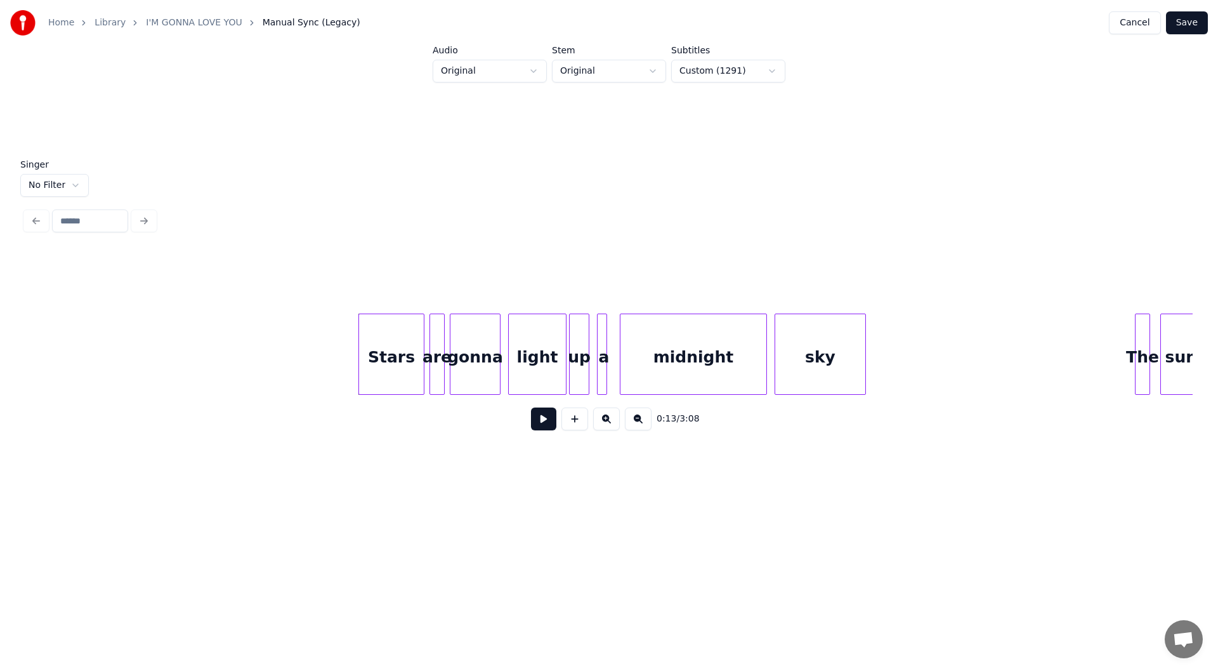
click at [542, 419] on button at bounding box center [543, 418] width 25 height 23
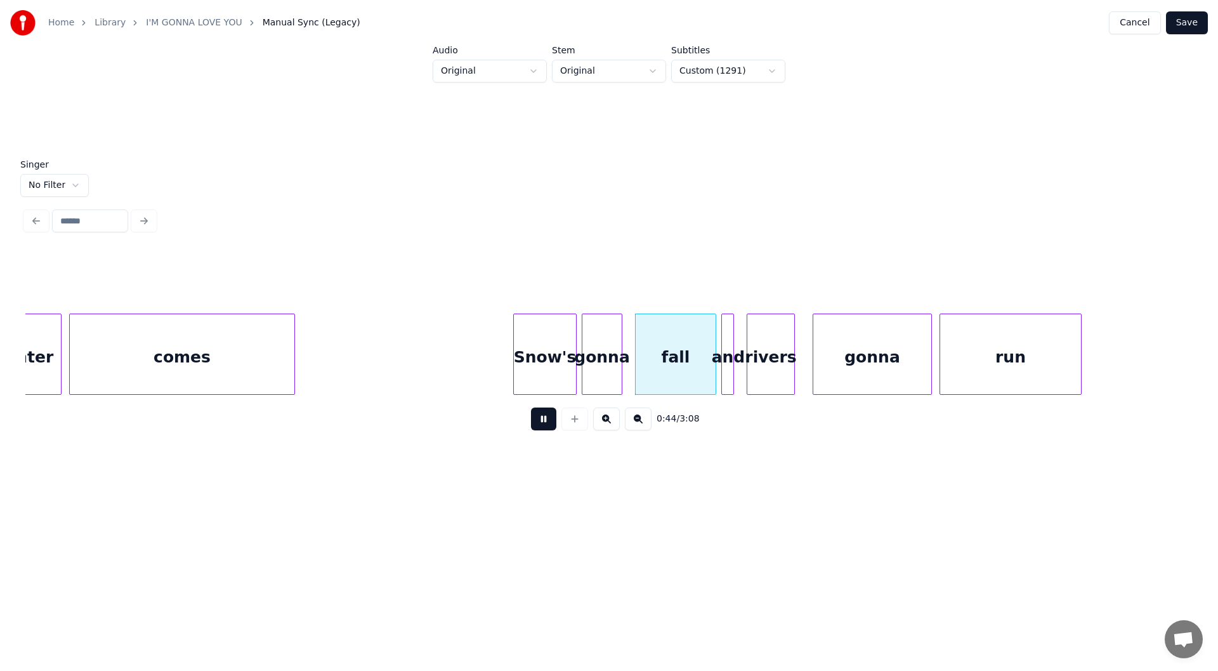
scroll to position [0, 5110]
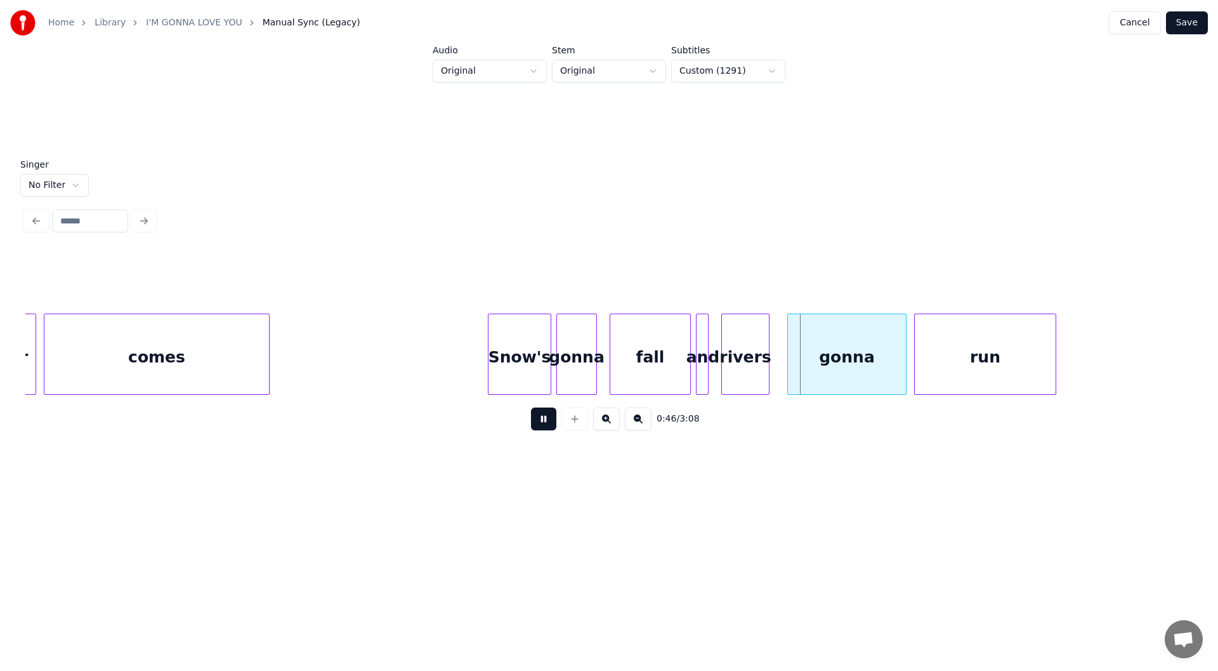
drag, startPoint x: 550, startPoint y: 425, endPoint x: 537, endPoint y: 421, distance: 13.9
click at [550, 424] on button at bounding box center [543, 418] width 25 height 23
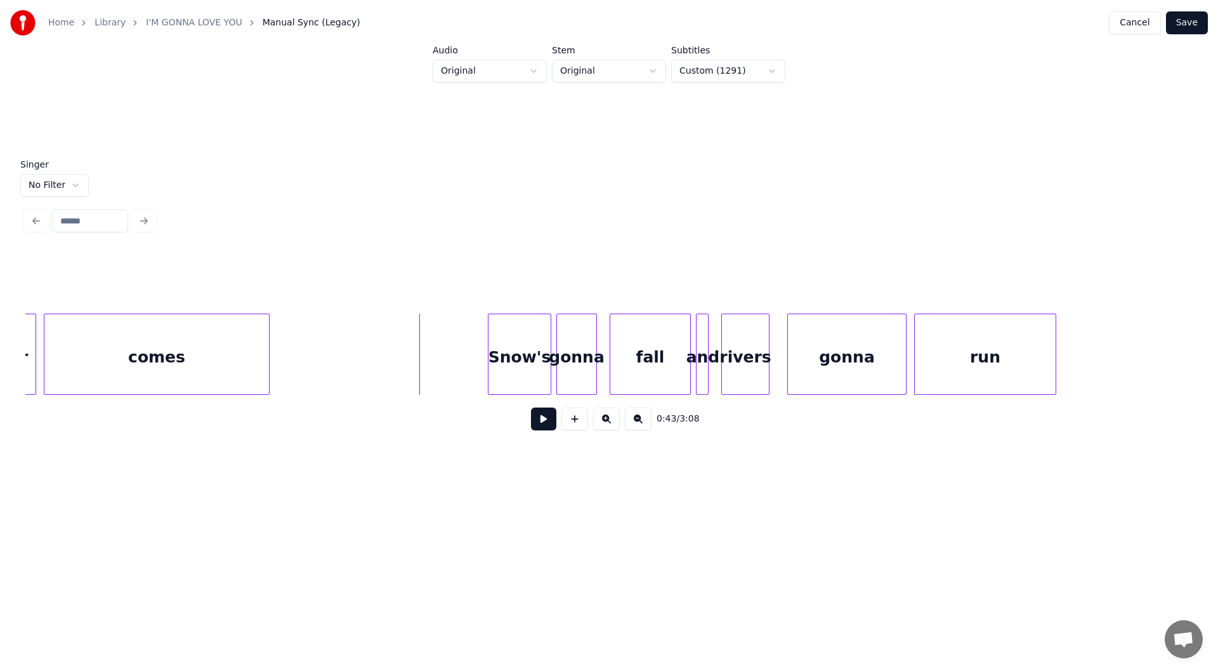
click at [542, 423] on button at bounding box center [543, 418] width 25 height 23
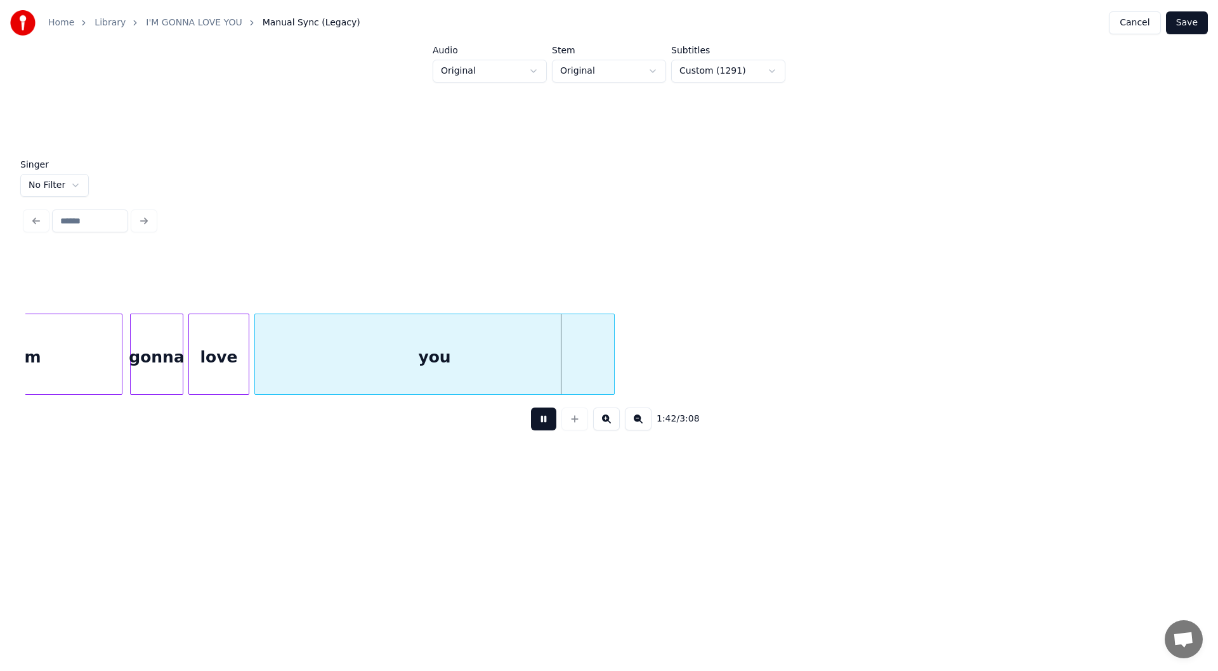
scroll to position [0, 12546]
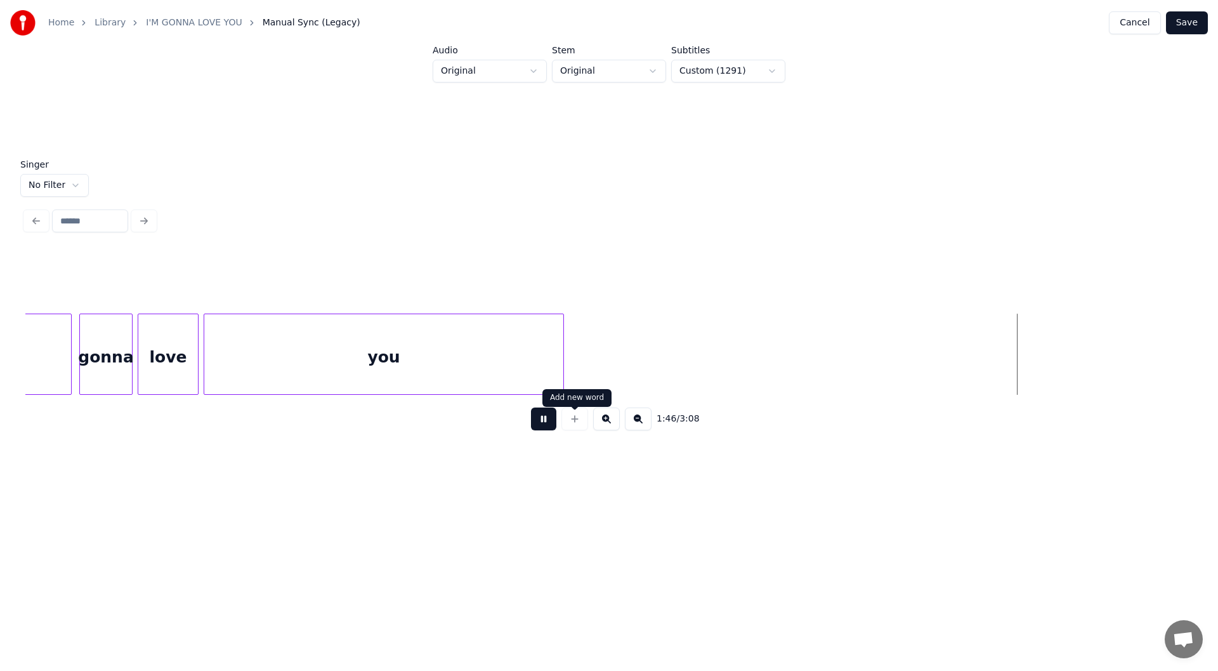
click at [546, 417] on button at bounding box center [543, 418] width 25 height 23
click at [282, 344] on div "you" at bounding box center [383, 357] width 359 height 86
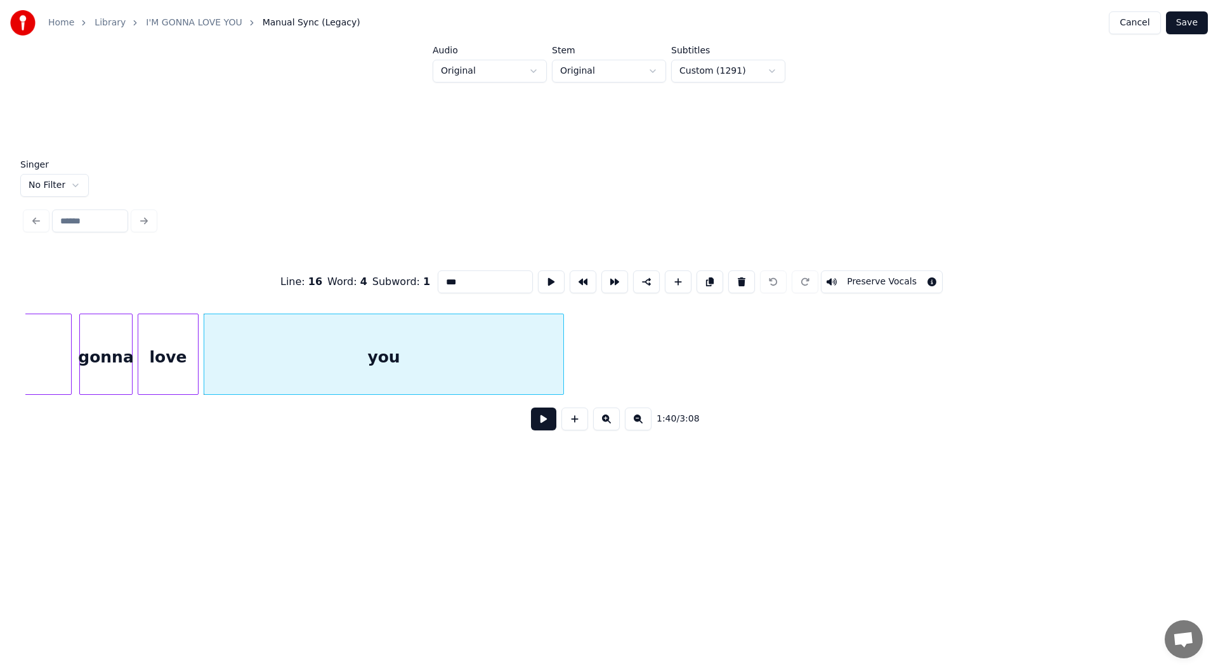
click at [539, 423] on button at bounding box center [543, 418] width 25 height 23
click at [541, 421] on button at bounding box center [543, 418] width 25 height 23
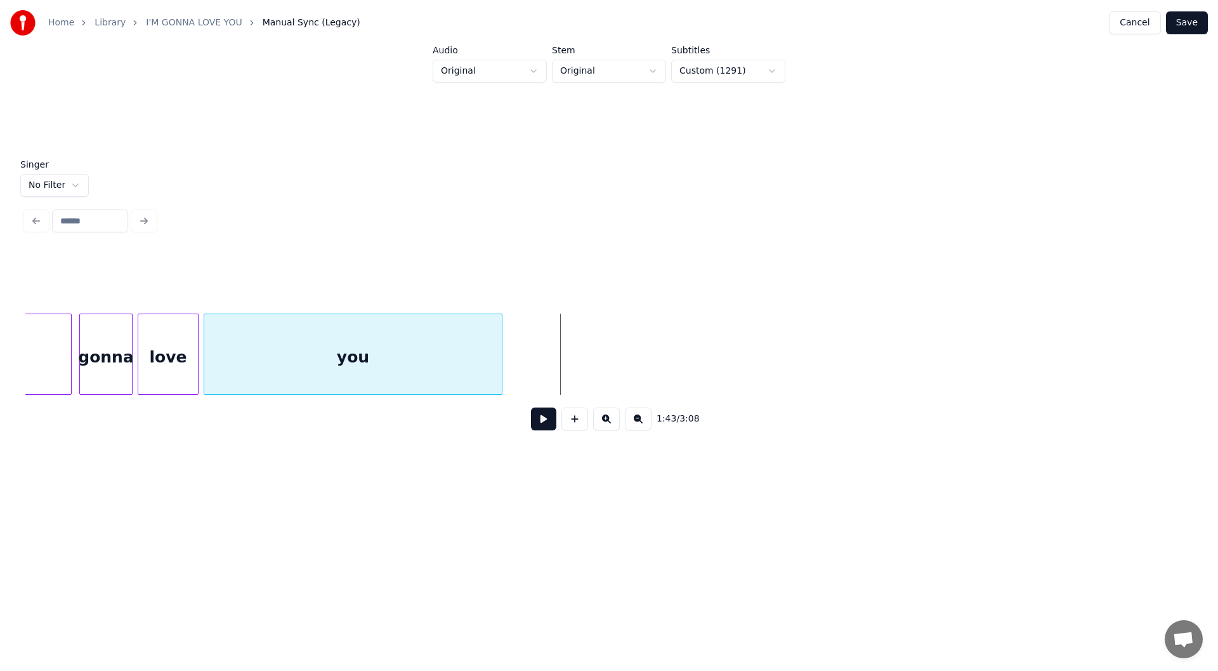
click at [499, 367] on div at bounding box center [500, 354] width 4 height 80
click at [540, 419] on button at bounding box center [543, 418] width 25 height 23
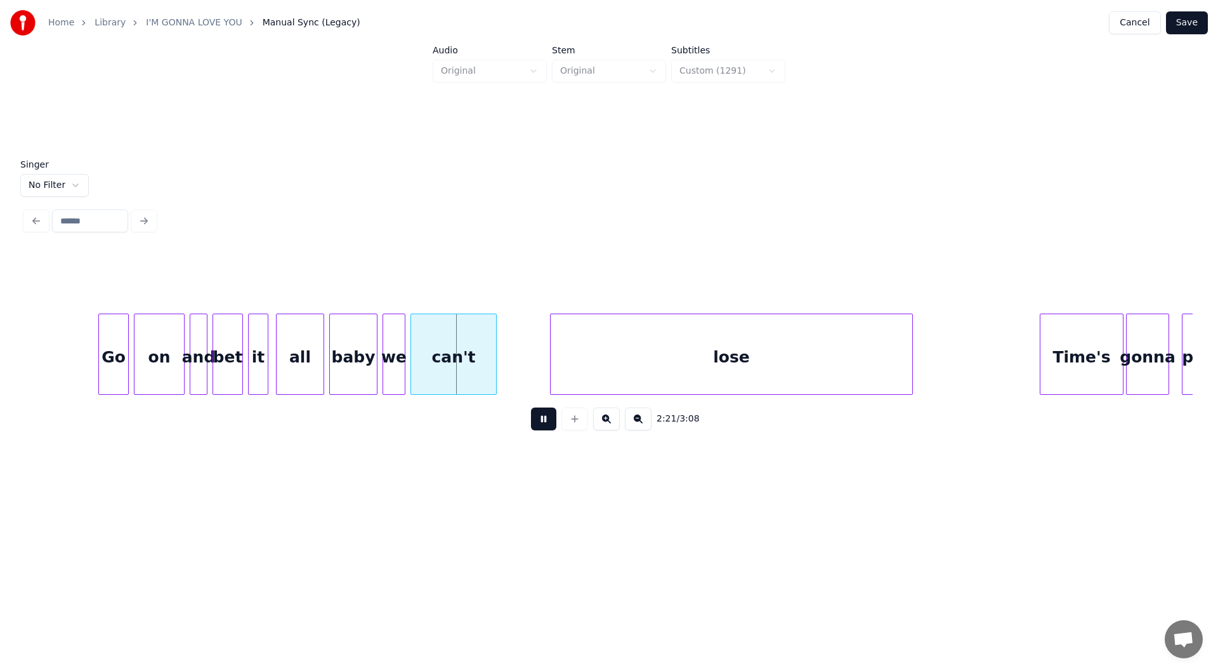
scroll to position [0, 17577]
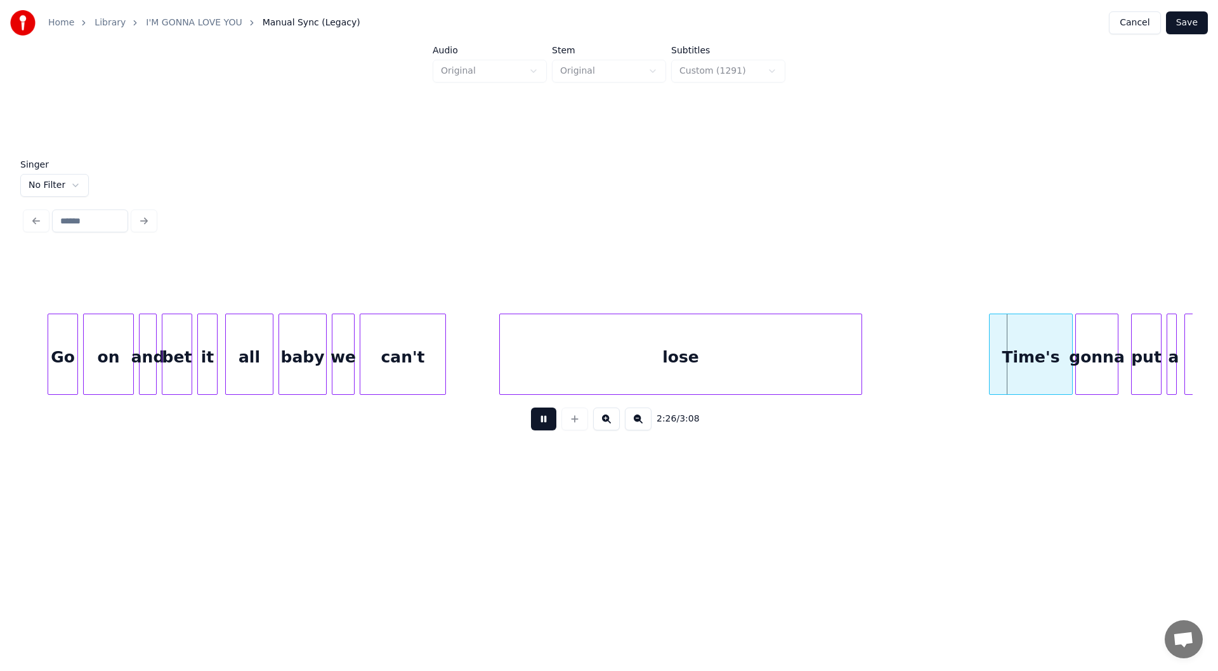
click at [549, 416] on button at bounding box center [543, 418] width 25 height 23
click at [828, 374] on div at bounding box center [827, 354] width 4 height 80
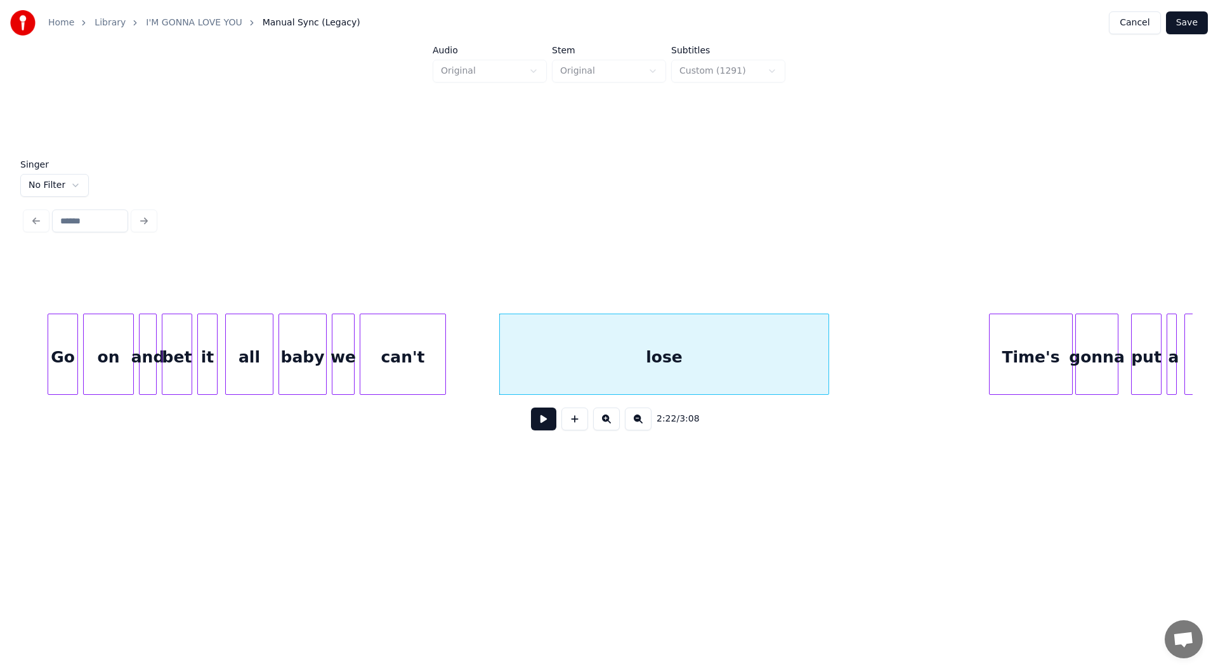
click at [537, 424] on button at bounding box center [543, 418] width 25 height 23
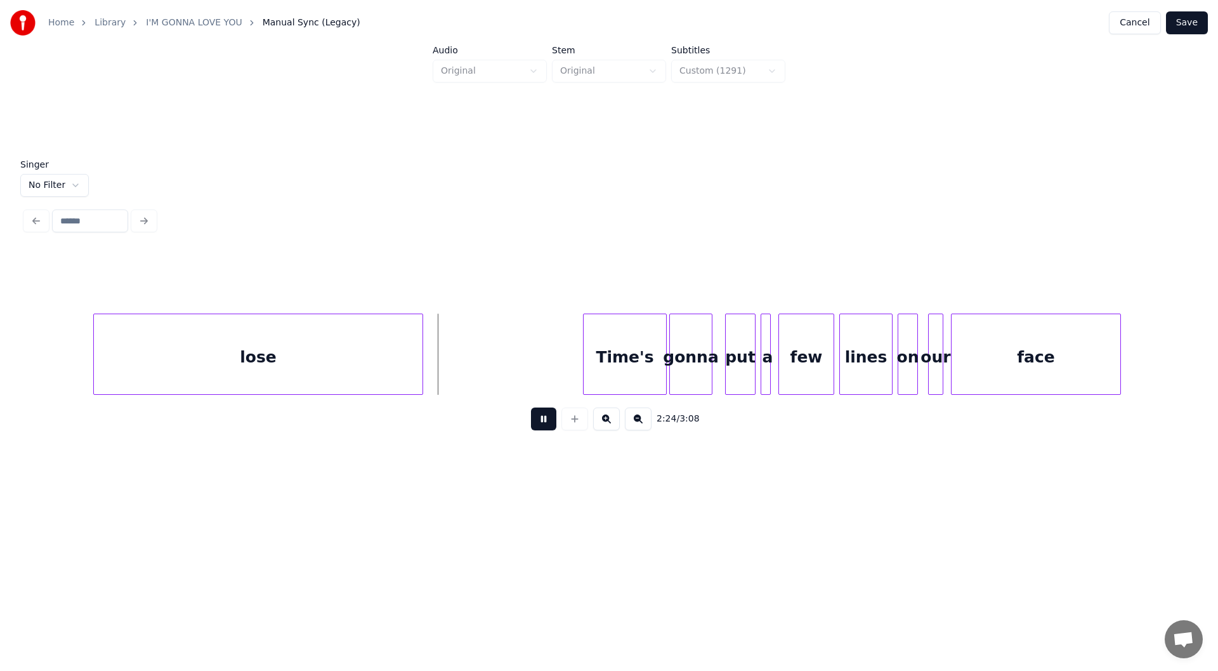
scroll to position [0, 18085]
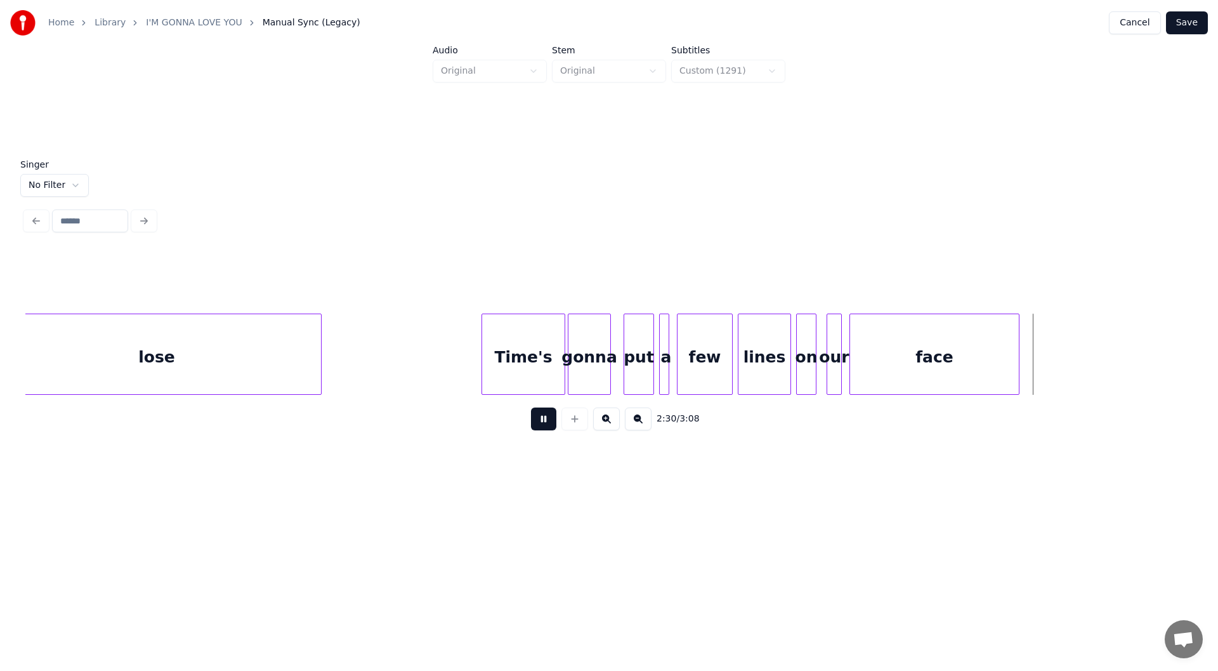
click at [535, 423] on button at bounding box center [543, 418] width 25 height 23
click at [937, 362] on div "face" at bounding box center [934, 357] width 169 height 86
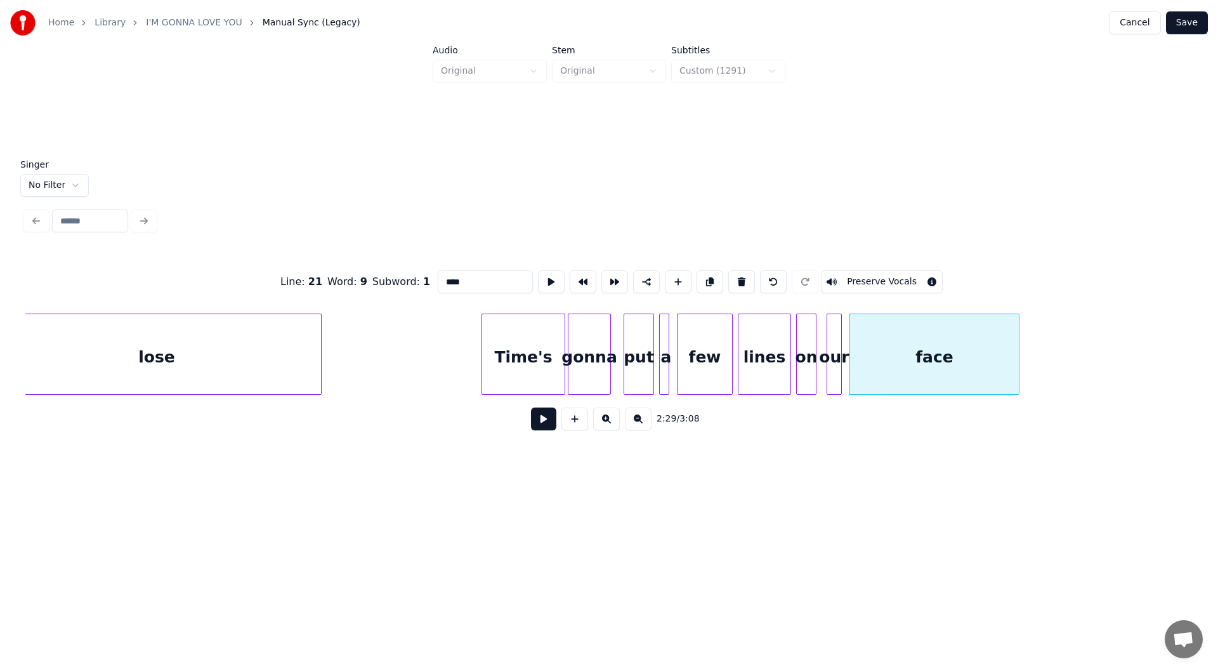
click at [545, 425] on button at bounding box center [543, 418] width 25 height 23
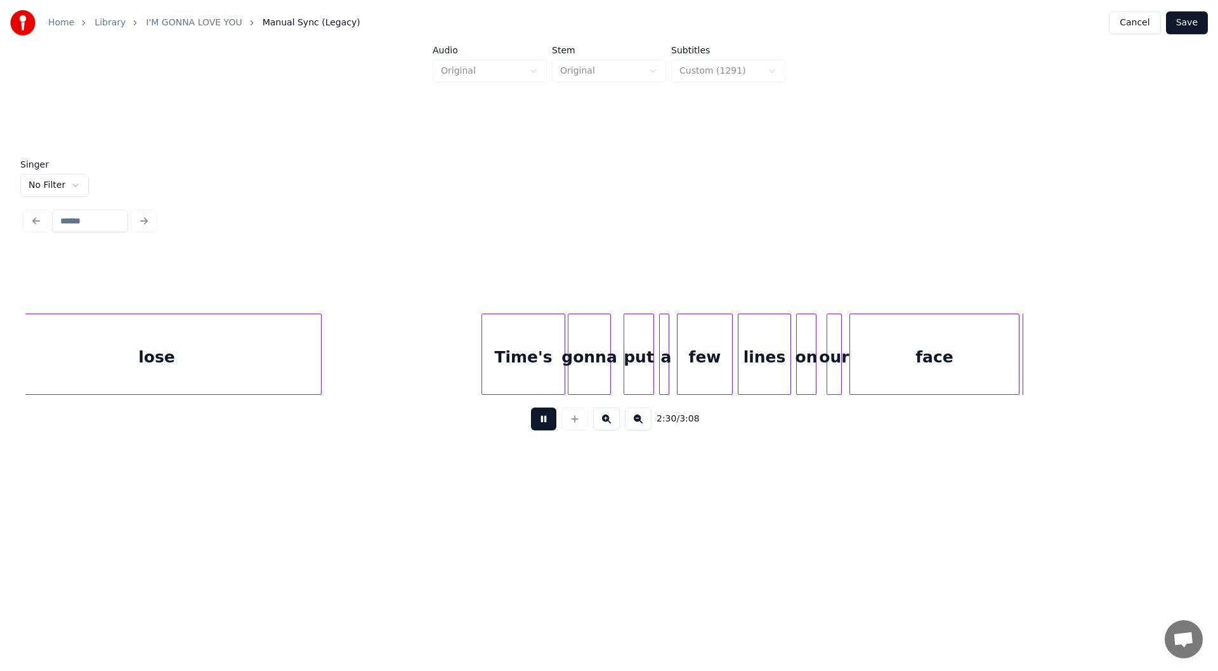
click at [544, 425] on button at bounding box center [543, 418] width 25 height 23
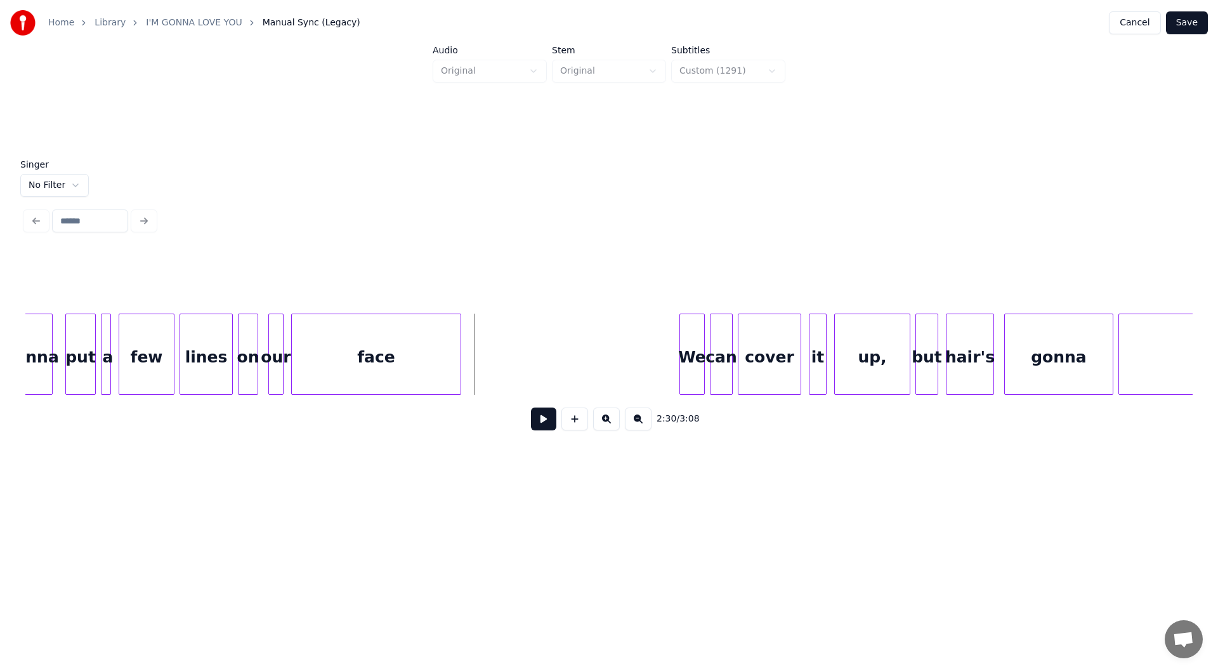
scroll to position [0, 18668]
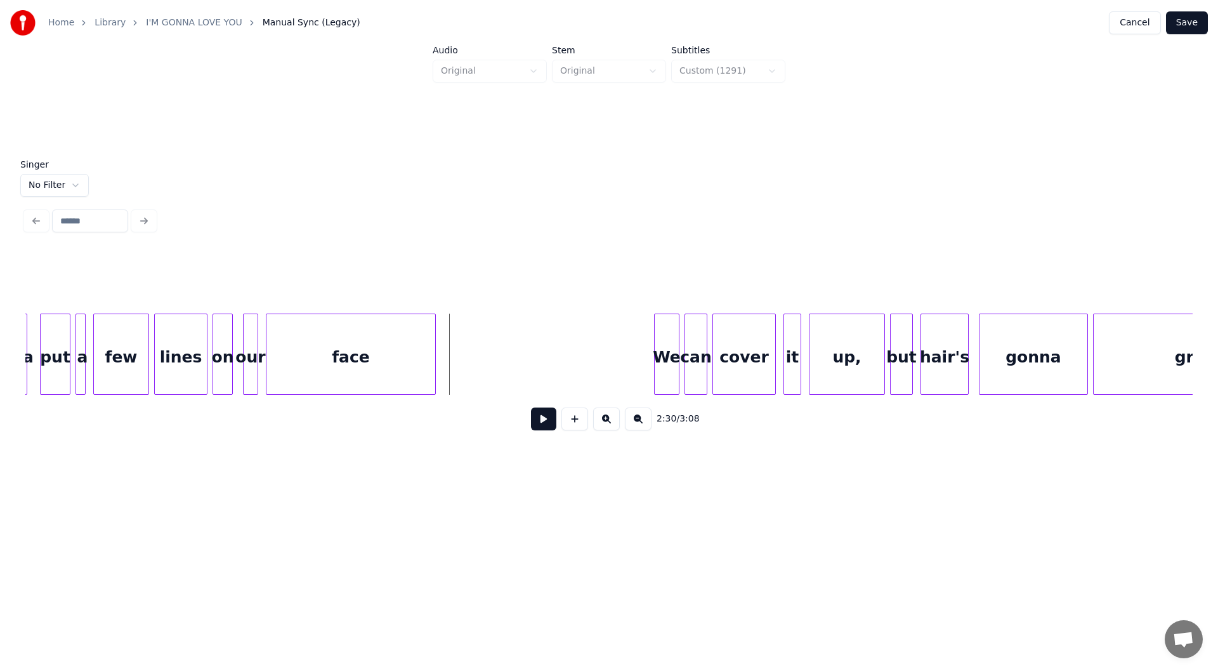
click at [538, 426] on button at bounding box center [543, 418] width 25 height 23
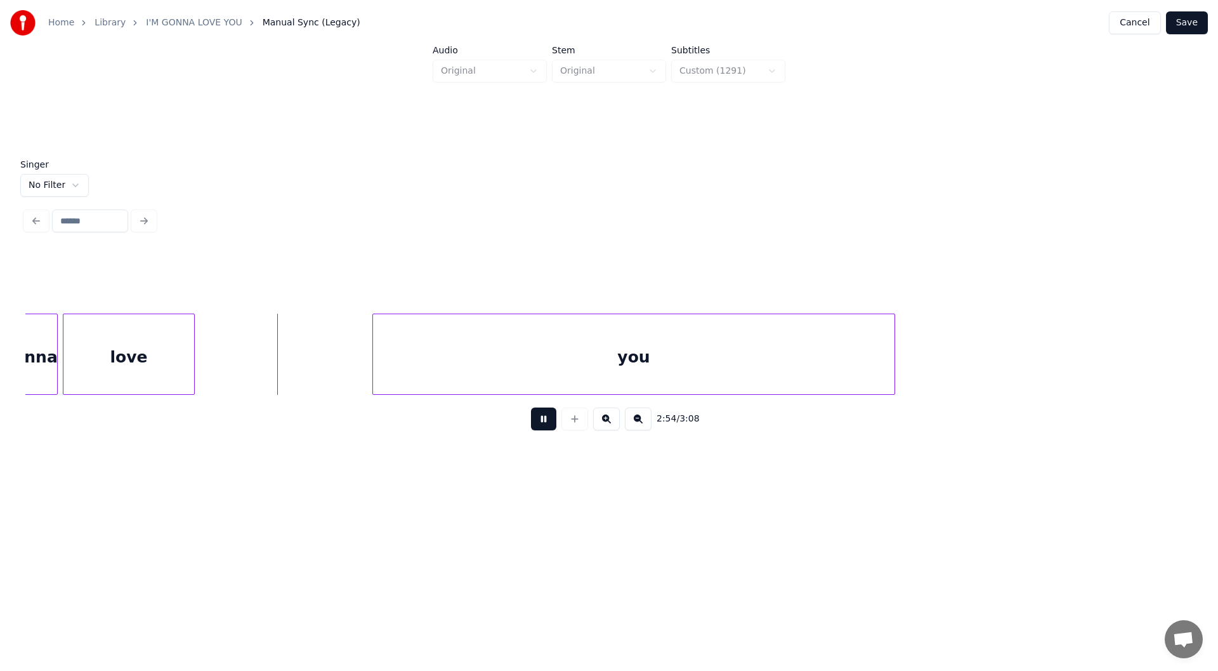
scroll to position [0, 21917]
click at [865, 367] on div at bounding box center [864, 354] width 4 height 80
click at [542, 419] on button at bounding box center [543, 418] width 25 height 23
click at [1182, 16] on button "Save" at bounding box center [1187, 22] width 42 height 23
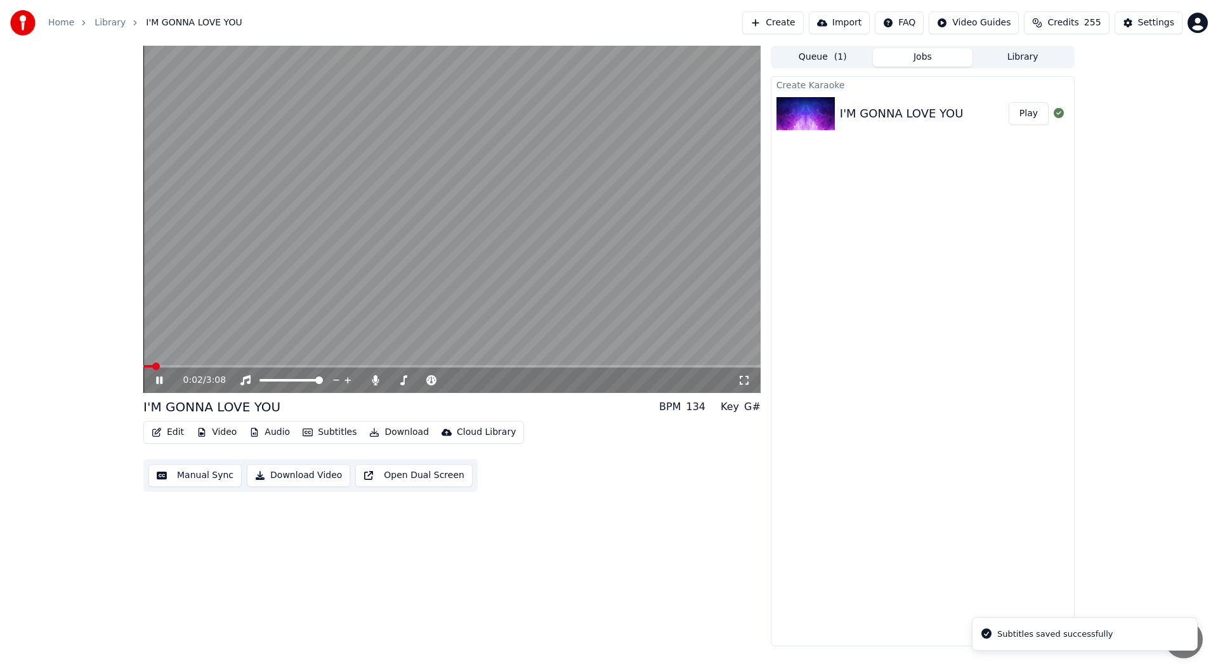
click at [747, 379] on icon at bounding box center [744, 380] width 13 height 10
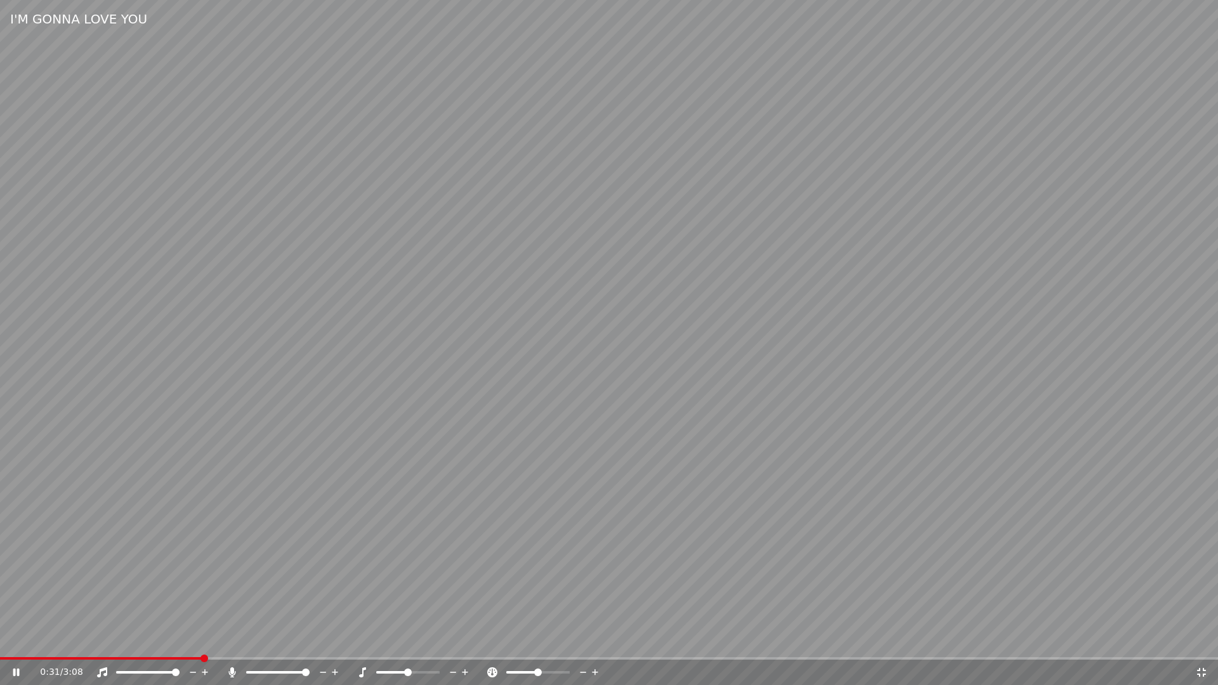
click at [9, 658] on span at bounding box center [101, 658] width 202 height 3
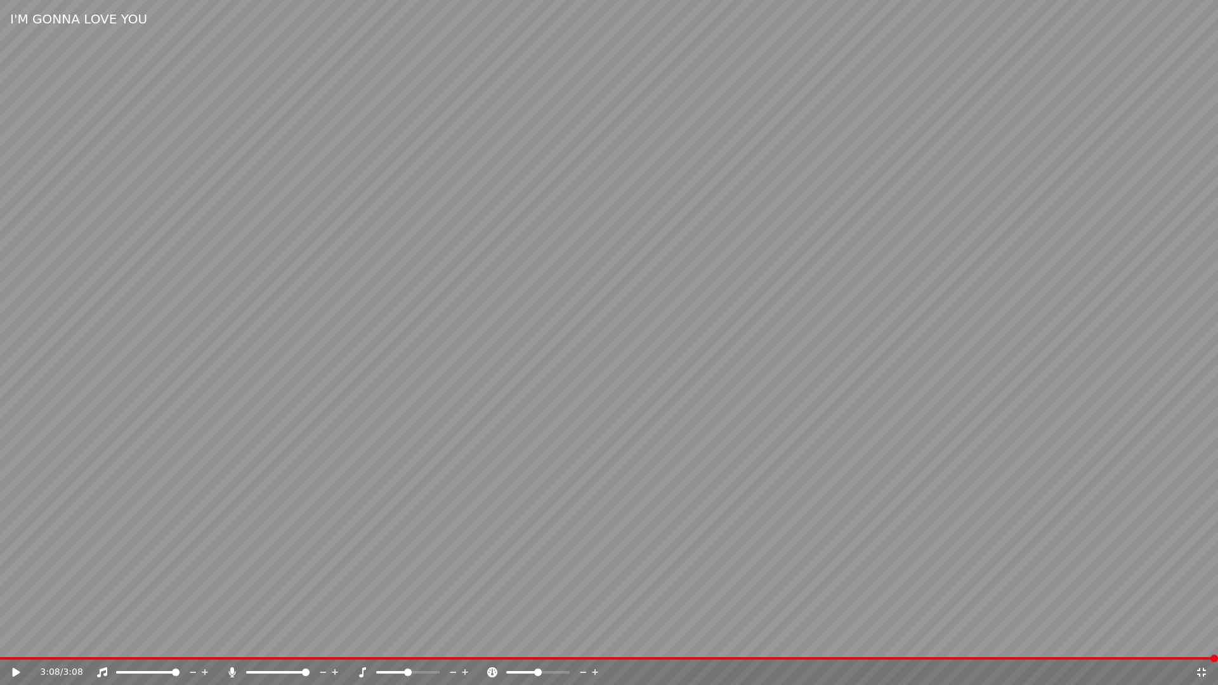
drag, startPoint x: 1202, startPoint y: 673, endPoint x: 1202, endPoint y: 659, distance: 13.3
click at [1202, 670] on icon at bounding box center [1201, 672] width 13 height 10
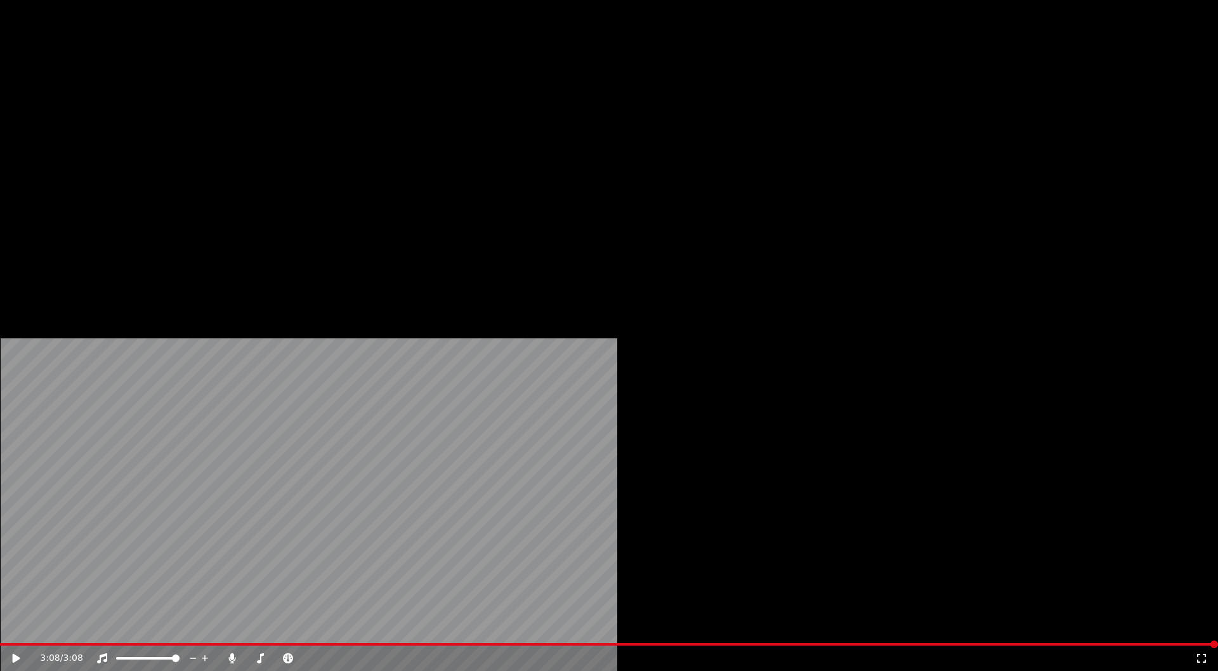
click at [390, 94] on button "Download" at bounding box center [399, 85] width 70 height 18
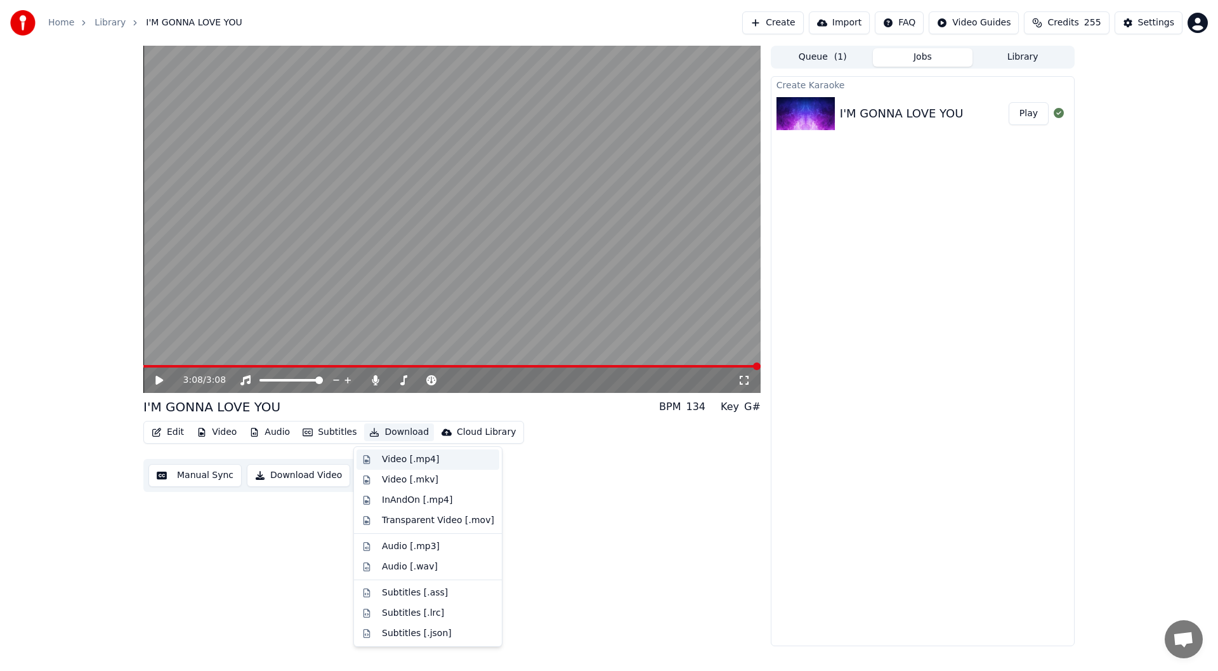
click at [400, 460] on div "Video [.mp4]" at bounding box center [410, 459] width 57 height 13
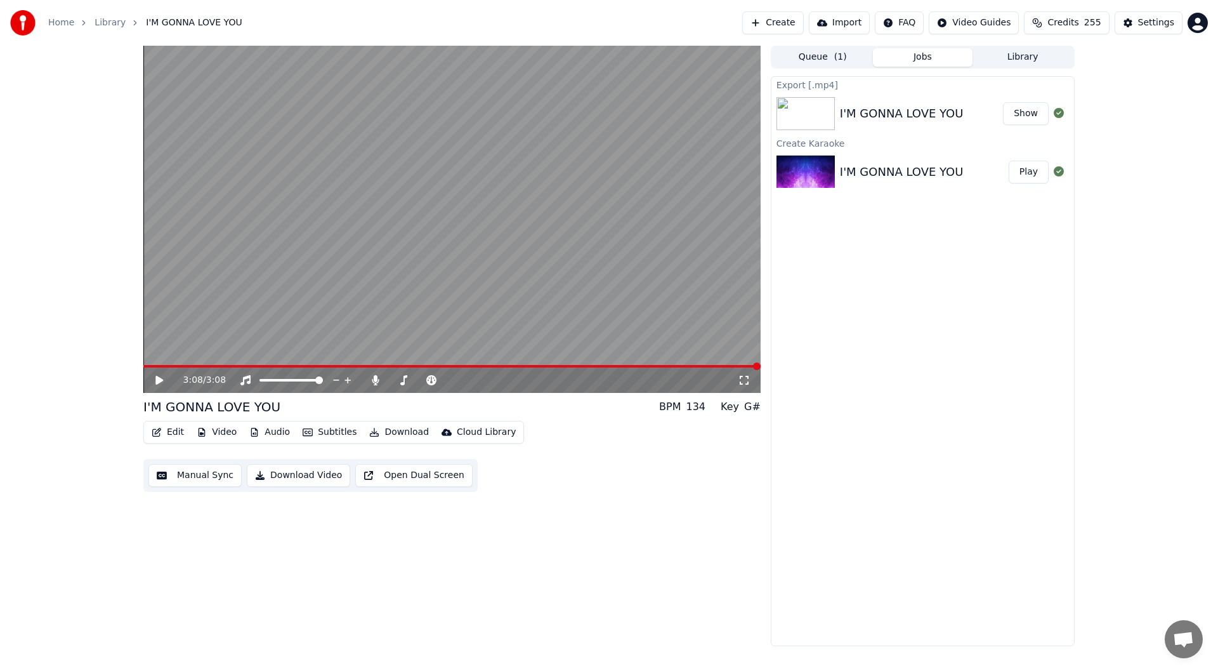
click at [1029, 117] on button "Show" at bounding box center [1026, 113] width 46 height 23
